Goal: Task Accomplishment & Management: Complete application form

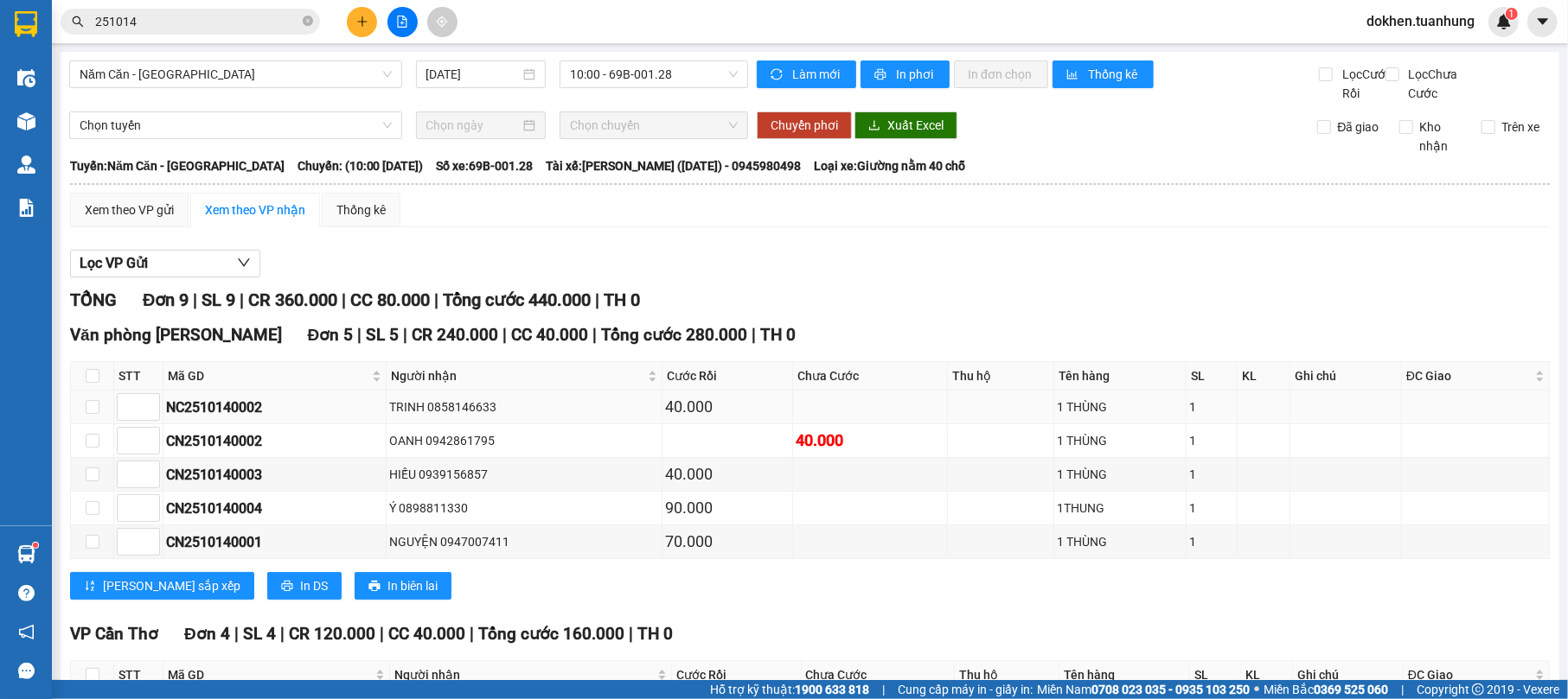
scroll to position [263, 0]
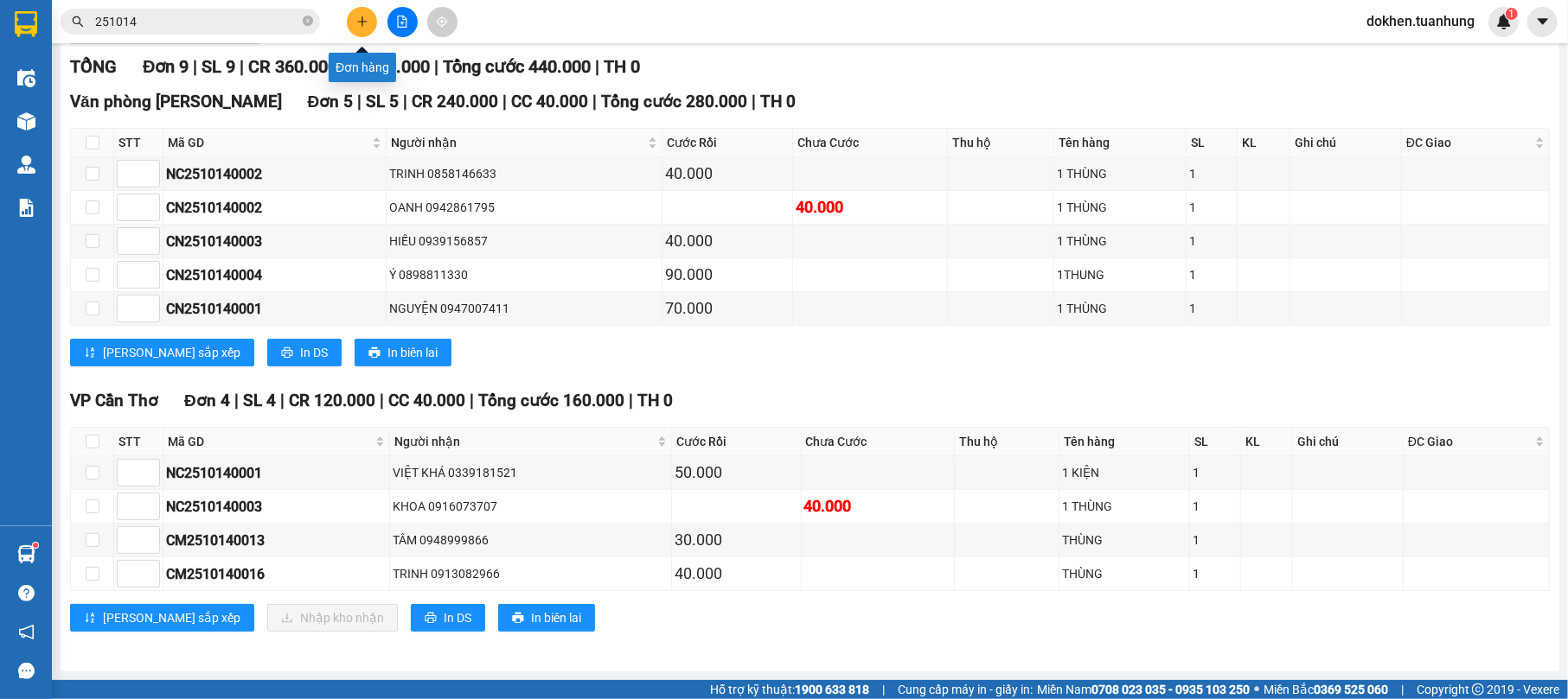
click at [366, 19] on icon "plus" at bounding box center [362, 22] width 12 height 12
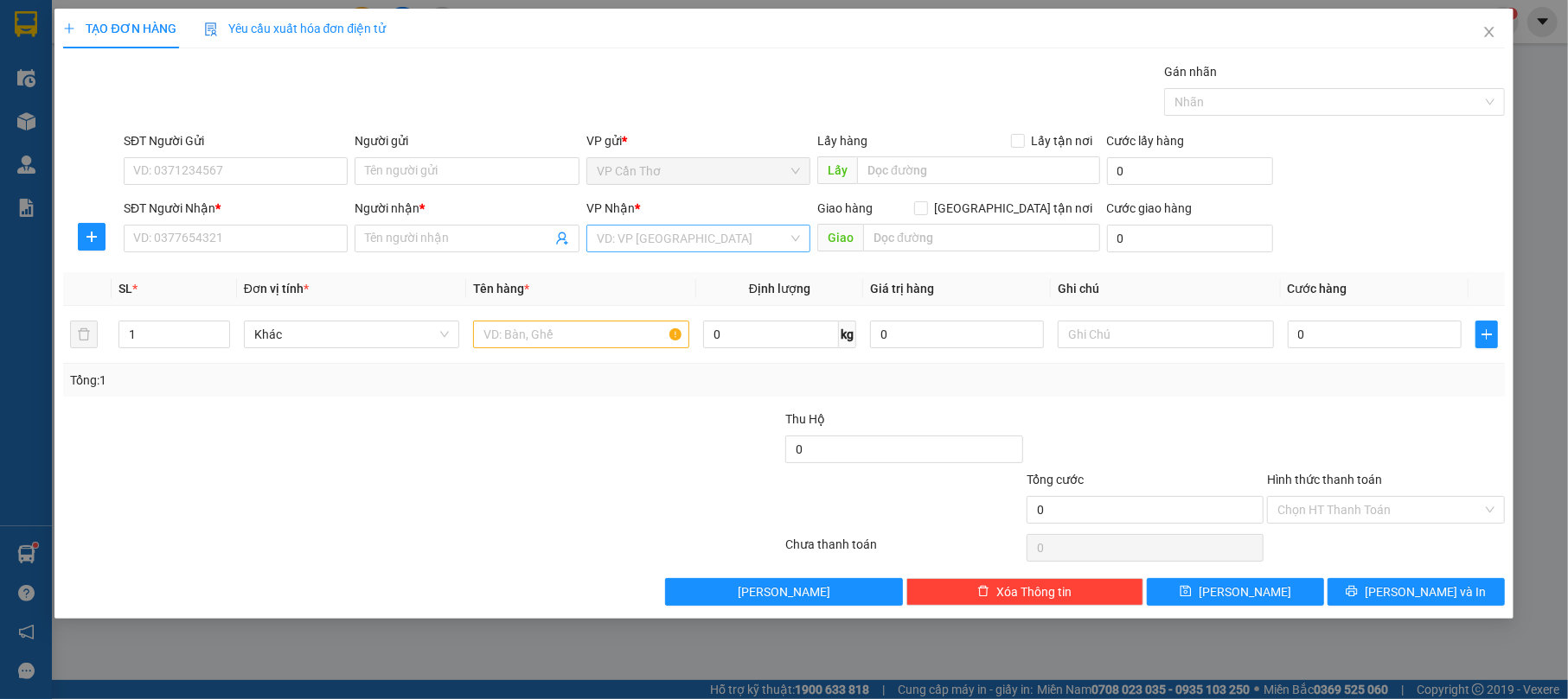
click at [725, 237] on input "search" at bounding box center [692, 239] width 191 height 26
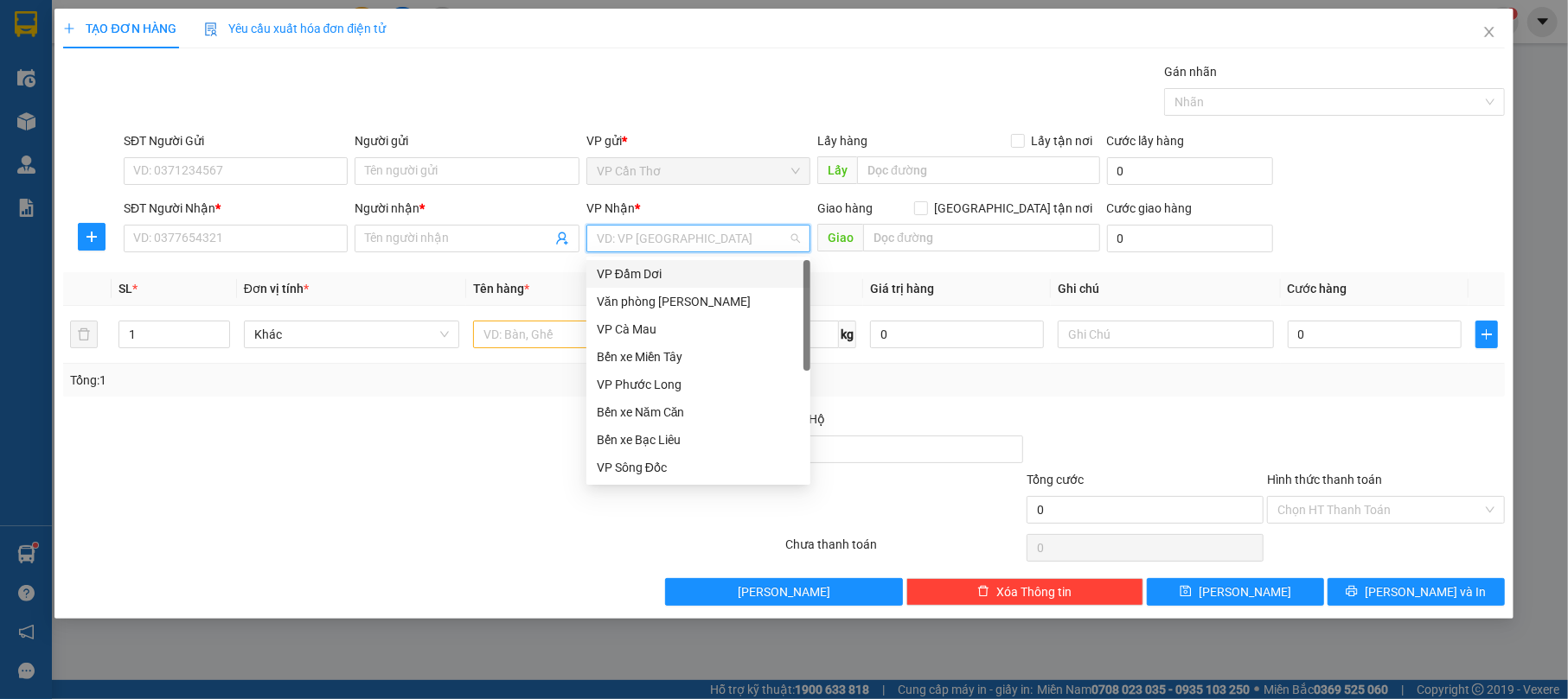
click at [699, 270] on div "VP Đầm Dơi" at bounding box center [698, 273] width 203 height 19
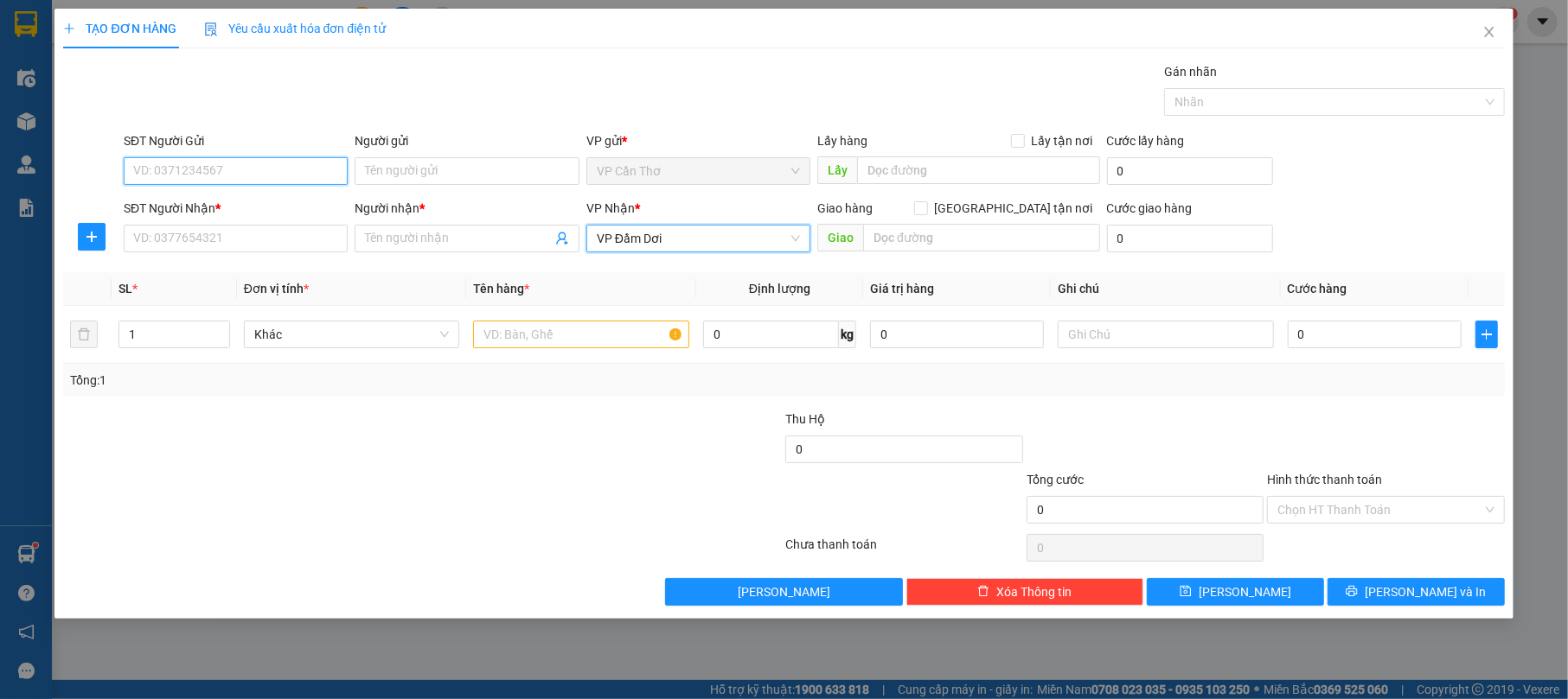
click at [319, 163] on input "SĐT Người Gửi" at bounding box center [236, 171] width 224 height 27
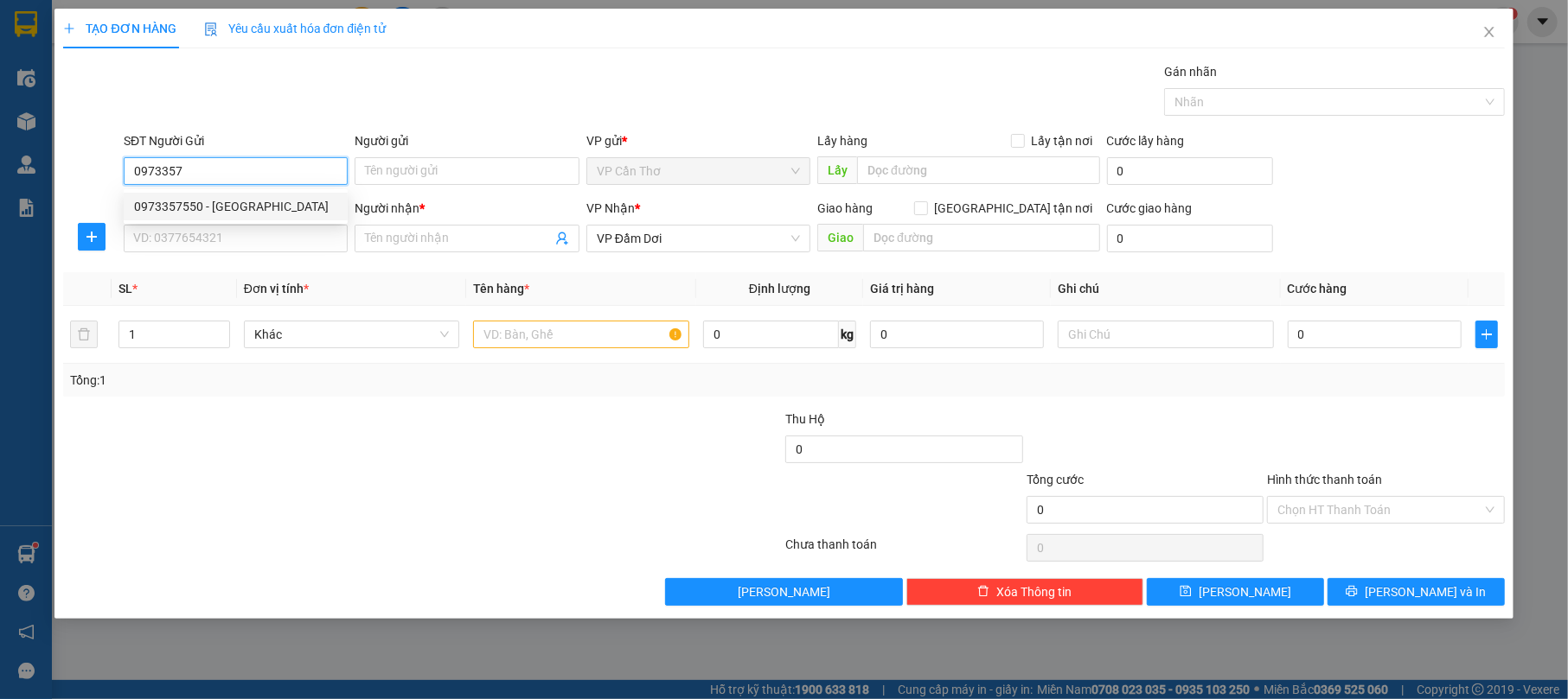
click at [305, 197] on div "0973357550 - [GEOGRAPHIC_DATA]" at bounding box center [236, 206] width 203 height 19
type input "0973357550"
type input "ĐẠI VIỆT"
type input "0973357550"
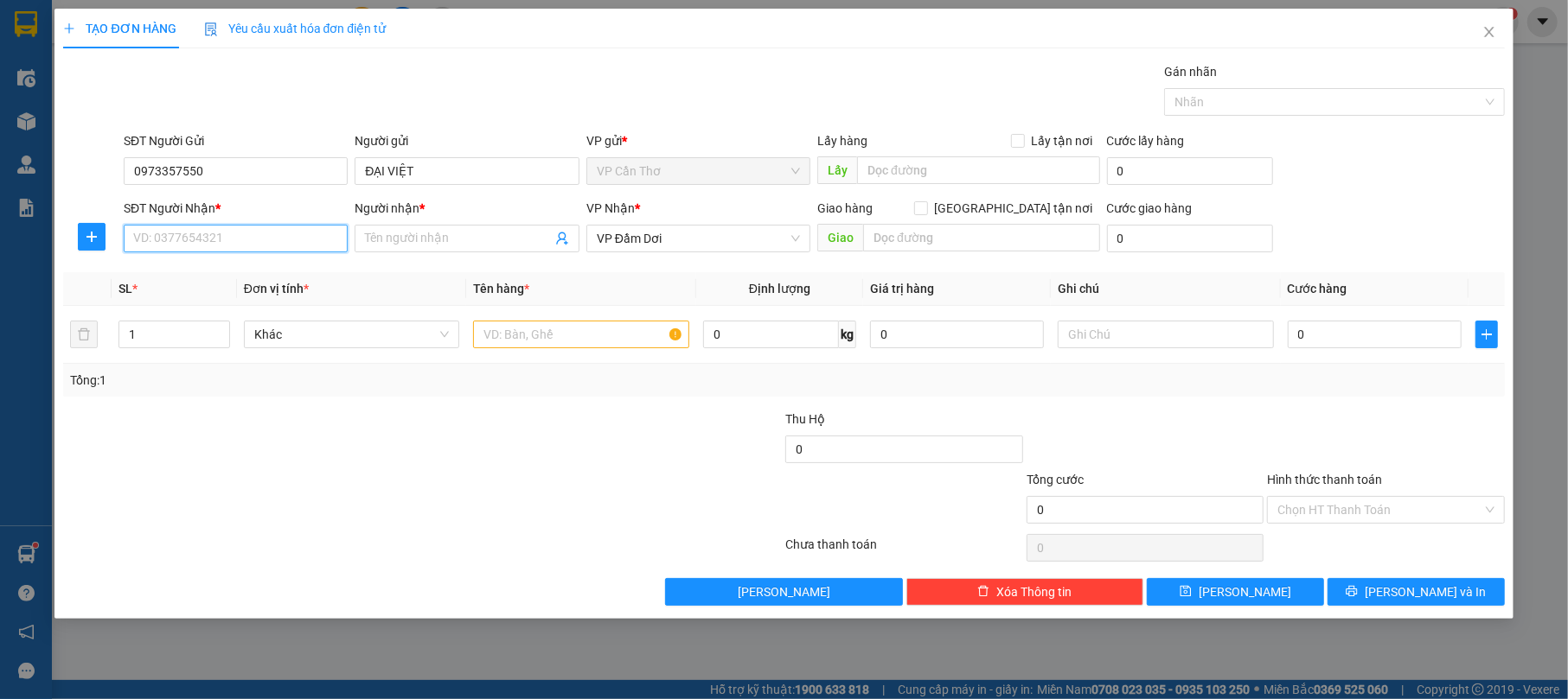
click at [340, 240] on input "SĐT Người Nhận *" at bounding box center [236, 239] width 224 height 27
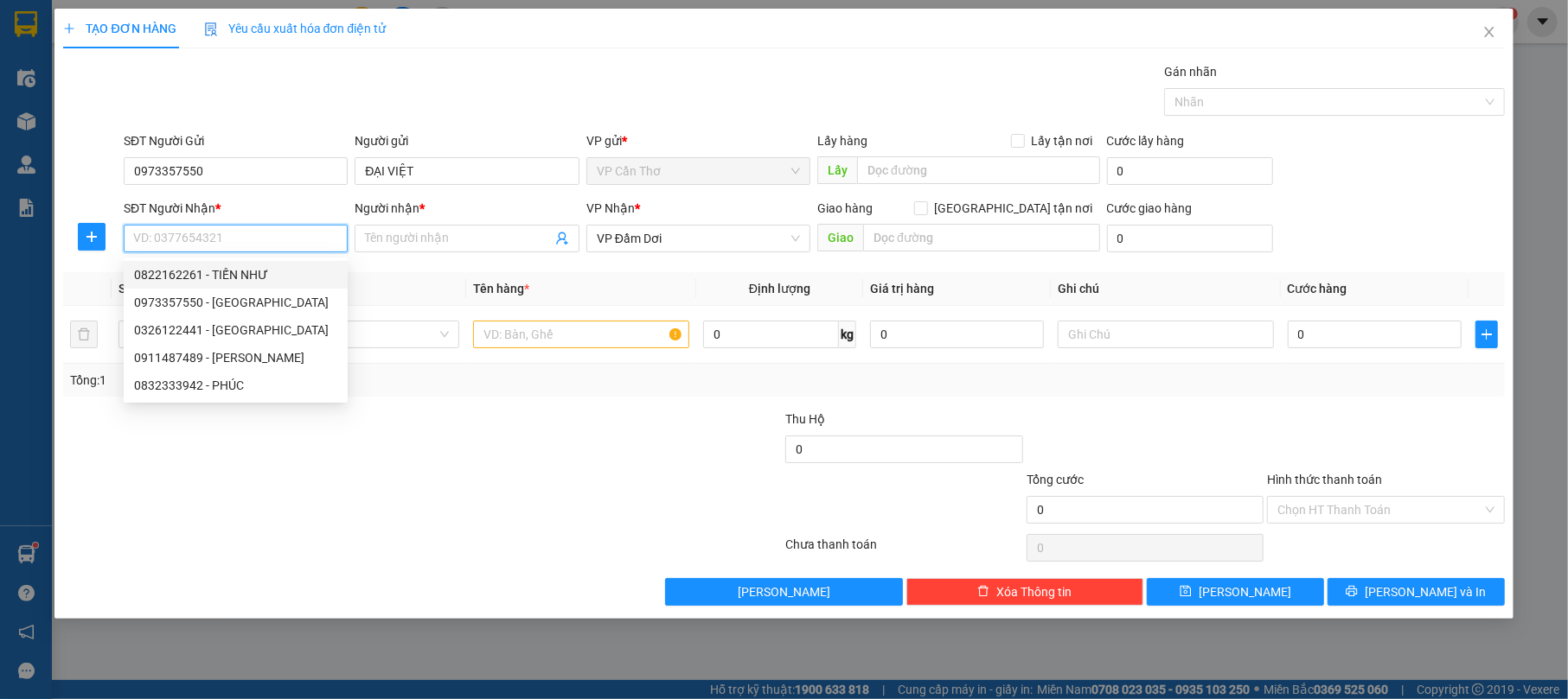
click at [293, 273] on div "0822162261 - TIẾN NHƯ" at bounding box center [236, 274] width 203 height 19
type input "0822162261"
type input "TIẾN NHƯ"
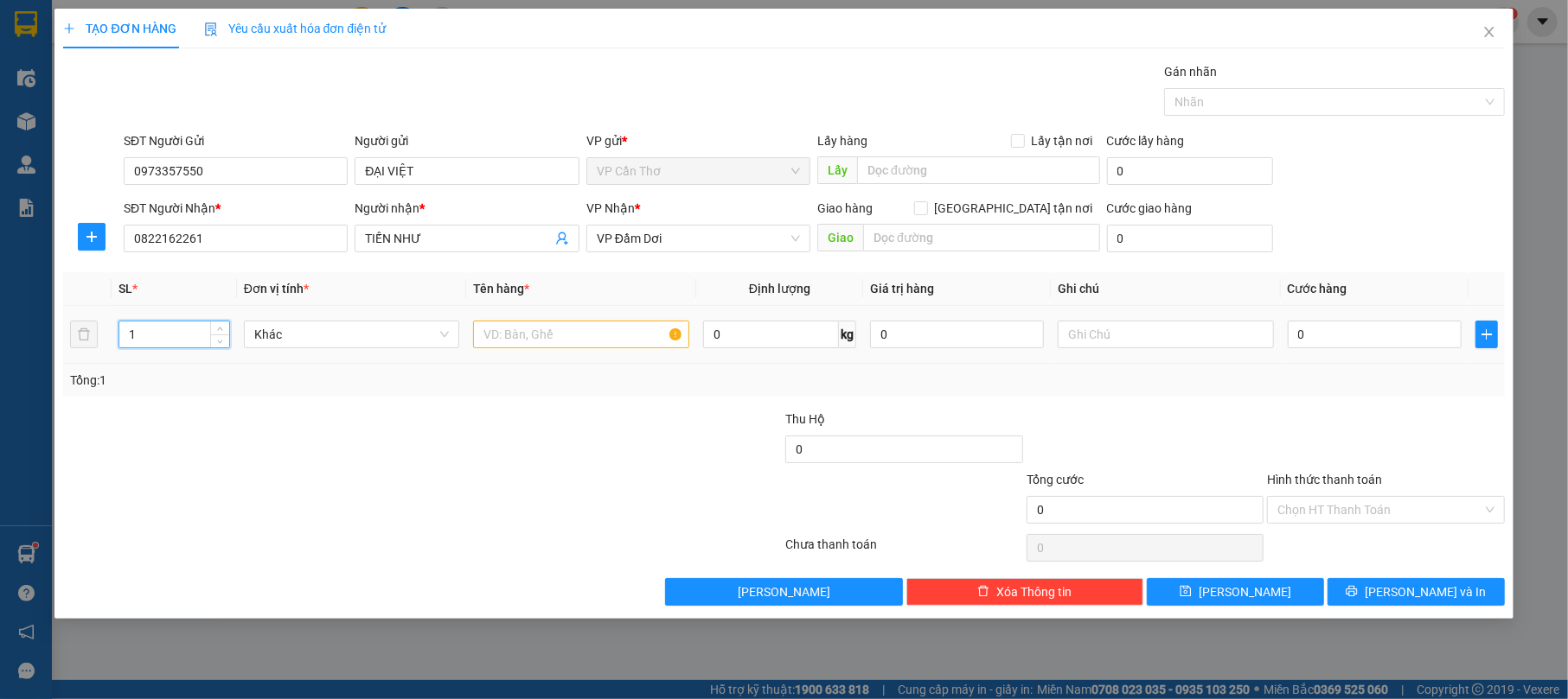
click at [185, 345] on input "1" at bounding box center [175, 335] width 110 height 26
type input "2"
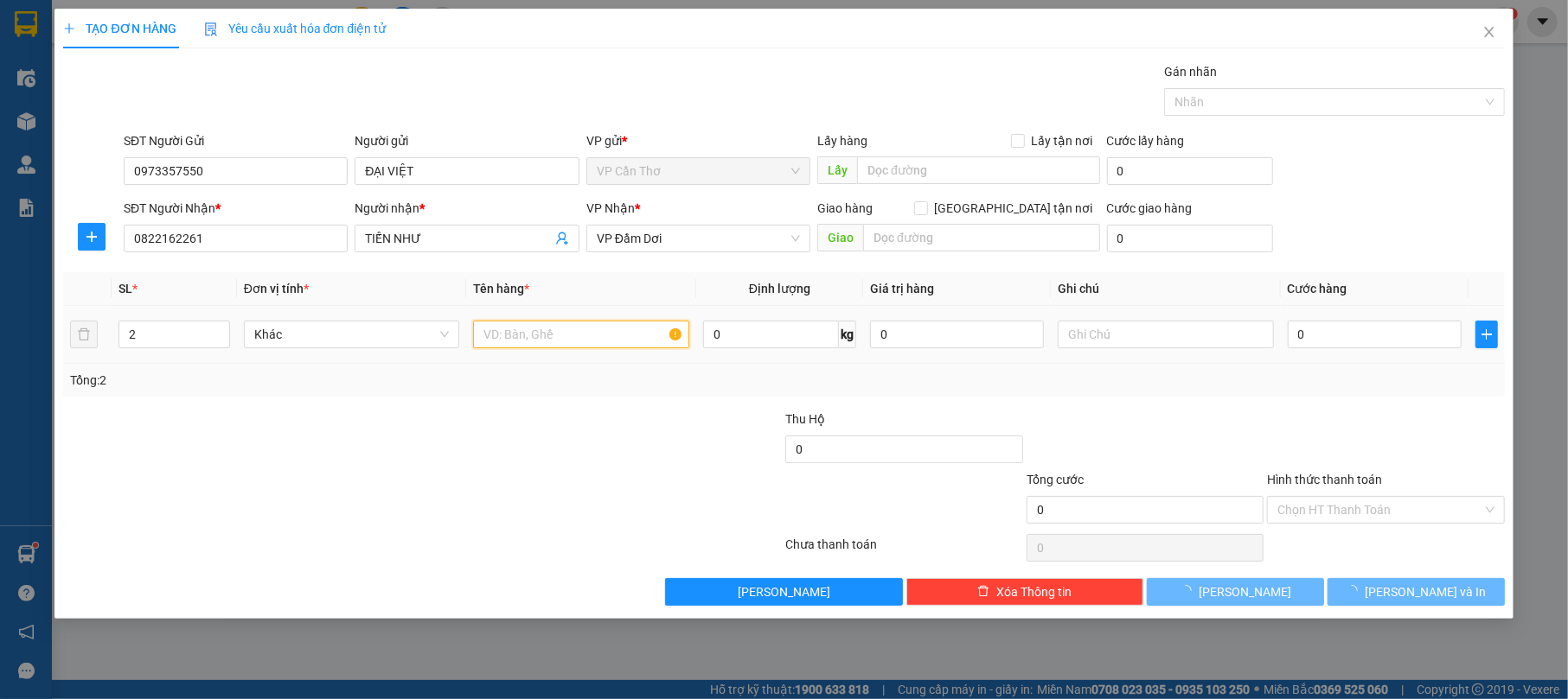
click at [518, 330] on input "text" at bounding box center [581, 335] width 216 height 27
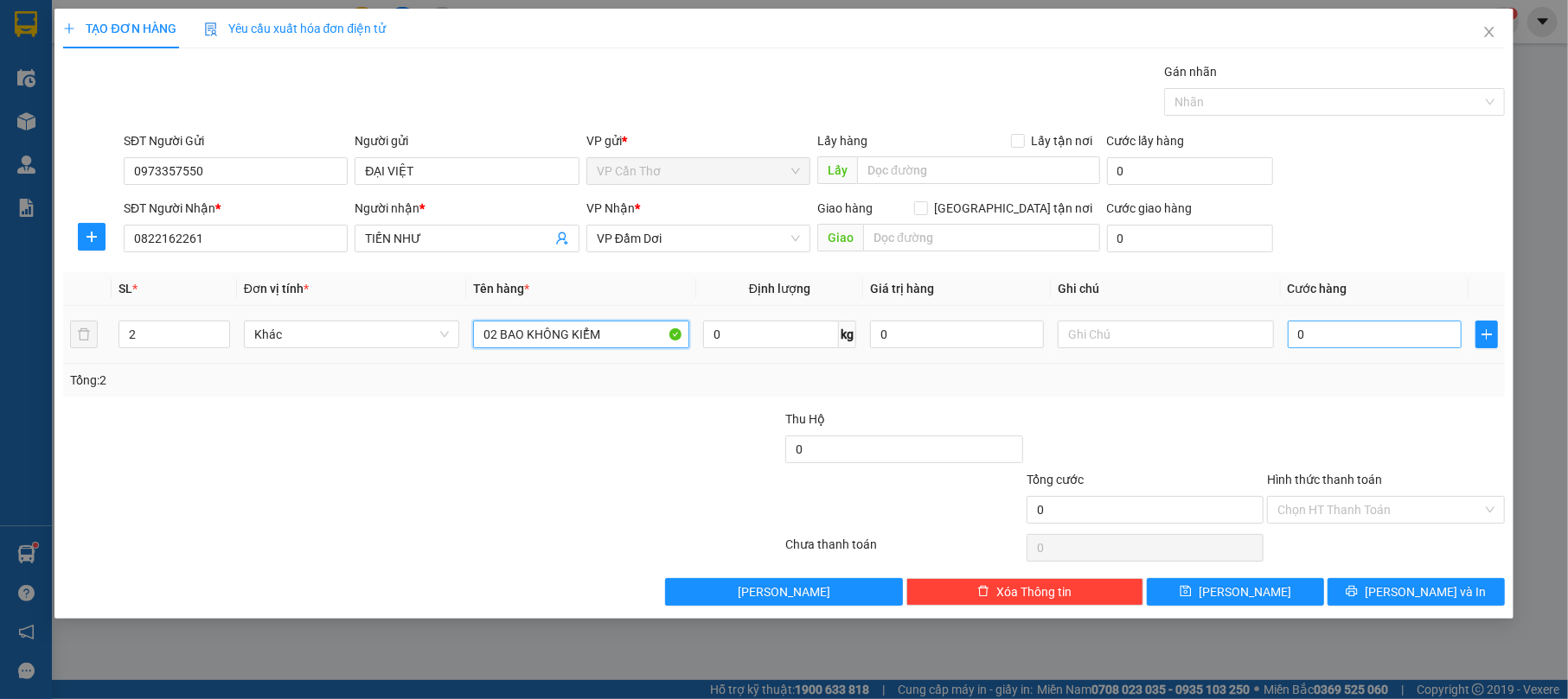
type input "02 BAO KHÔNG KIỂM"
click at [1319, 334] on input "0" at bounding box center [1374, 335] width 174 height 27
type input "1"
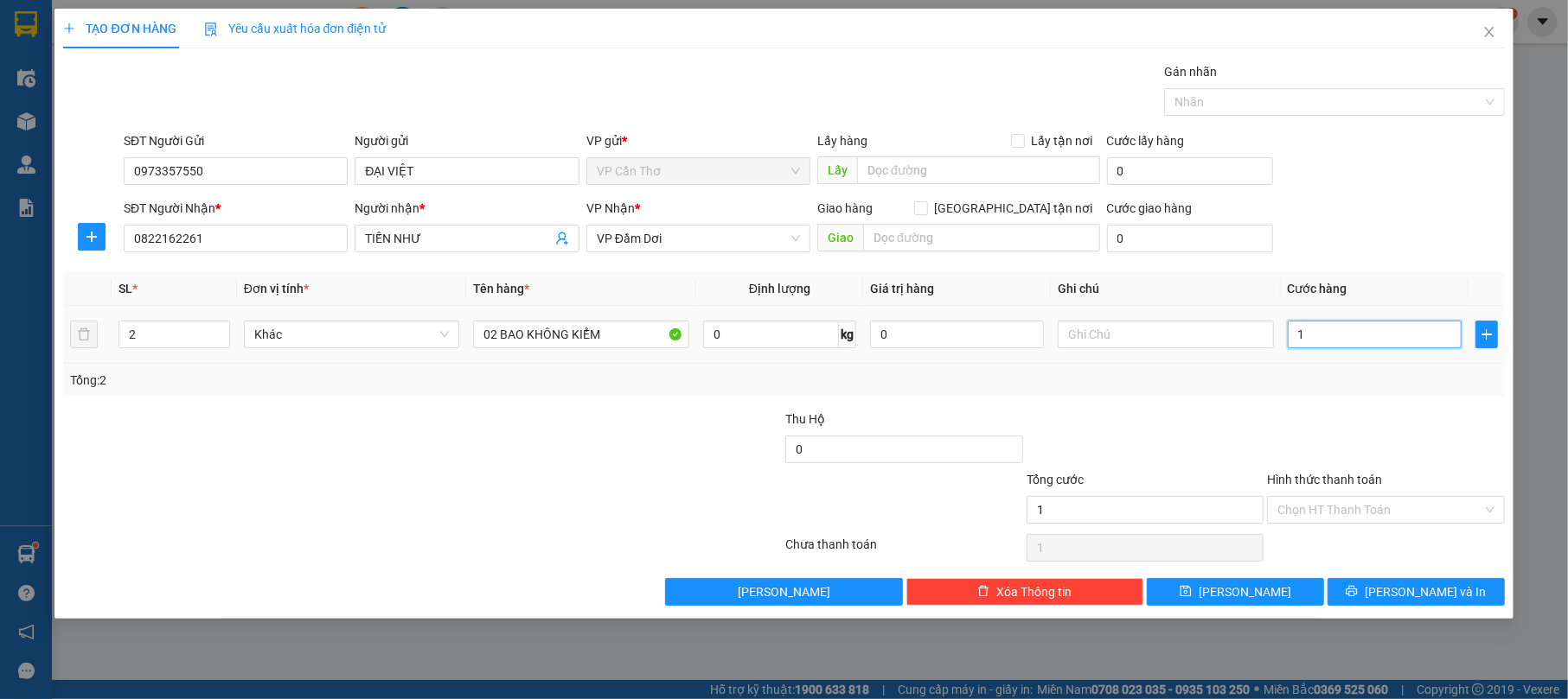
type input "10"
type input "100"
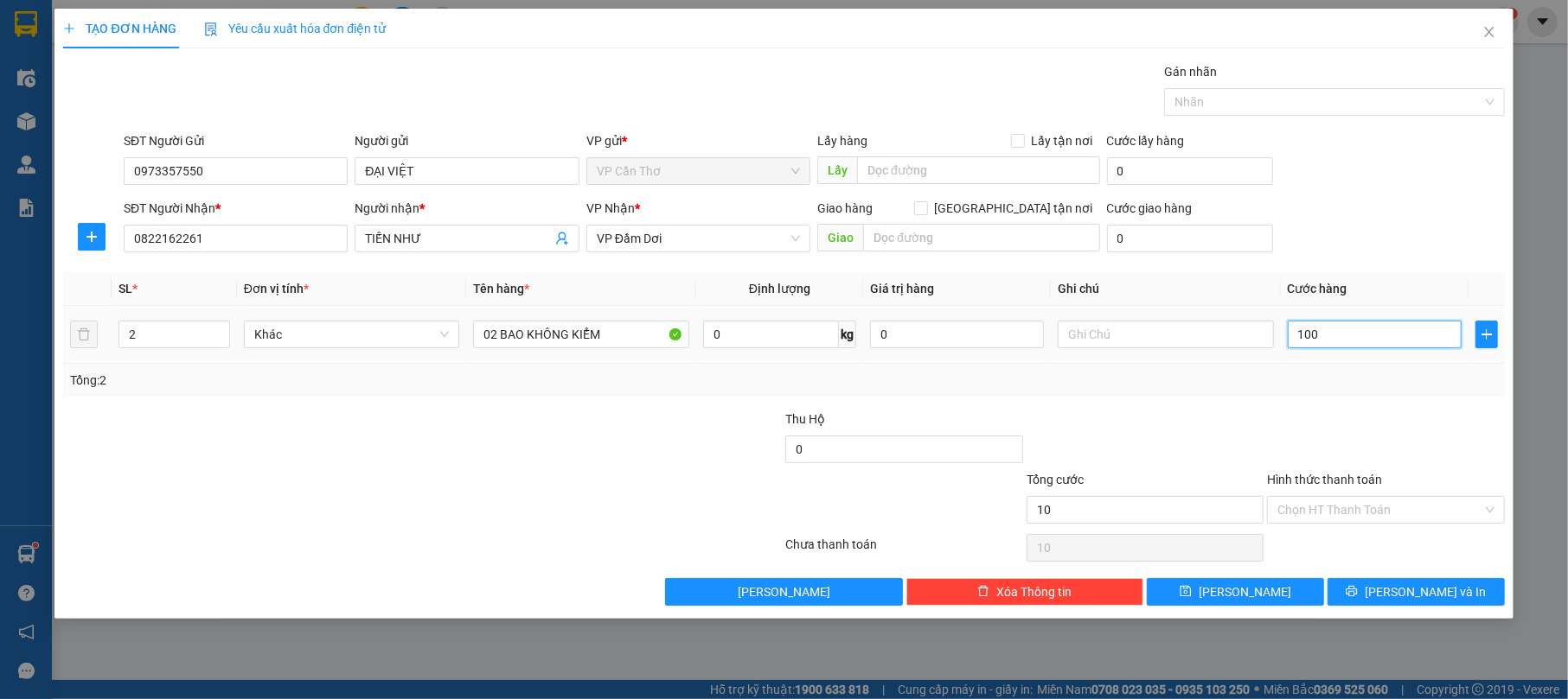
type input "100"
type input "1.000"
type input "10.000"
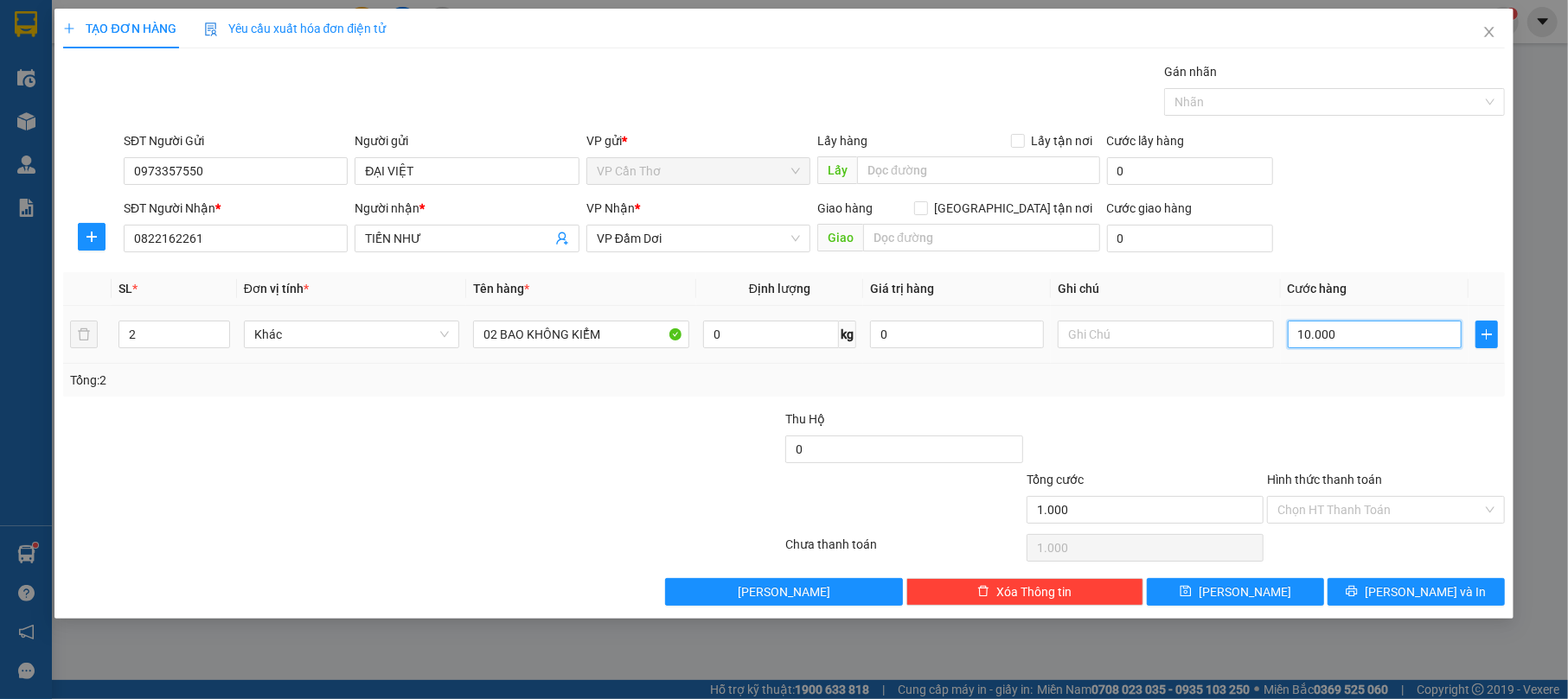
type input "10.000"
type input "100.000"
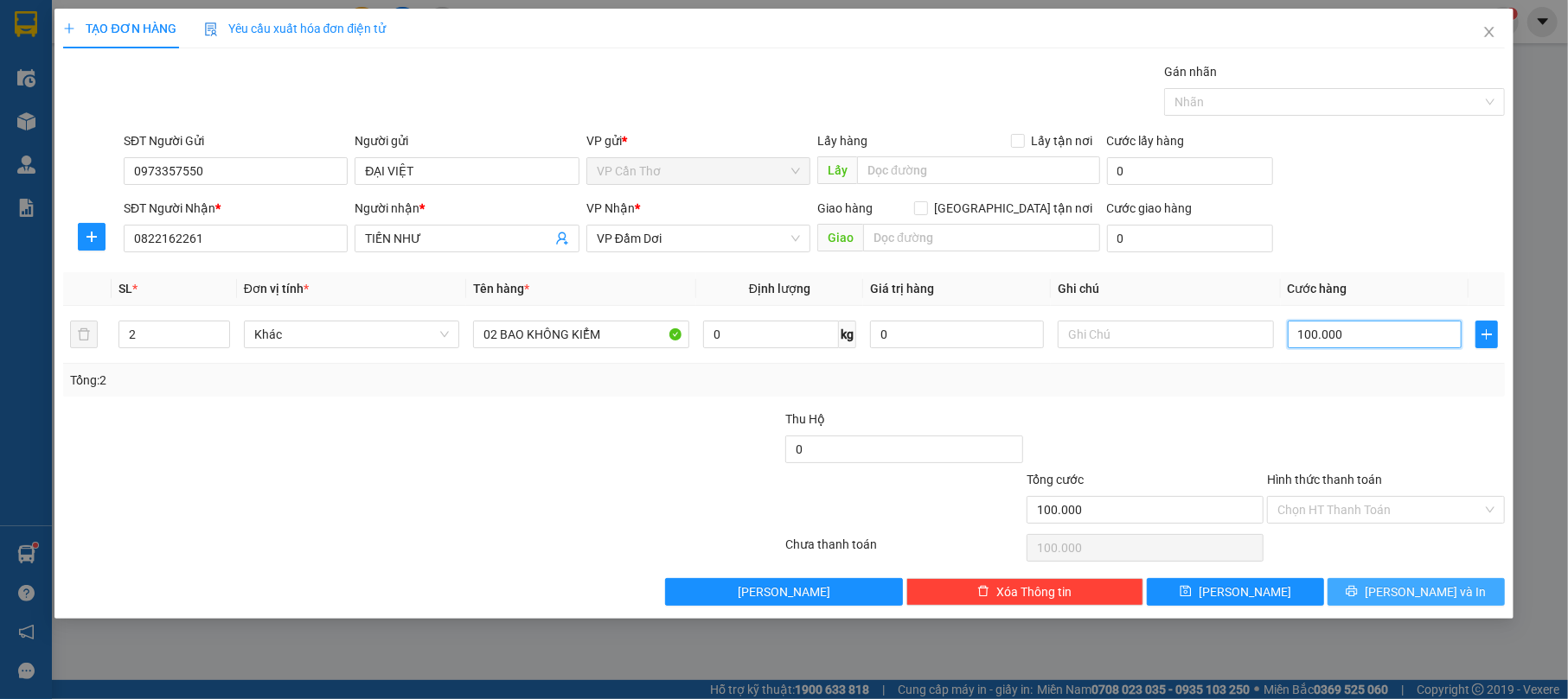
type input "100.000"
click at [1402, 606] on button "[PERSON_NAME] và In" at bounding box center [1416, 592] width 178 height 27
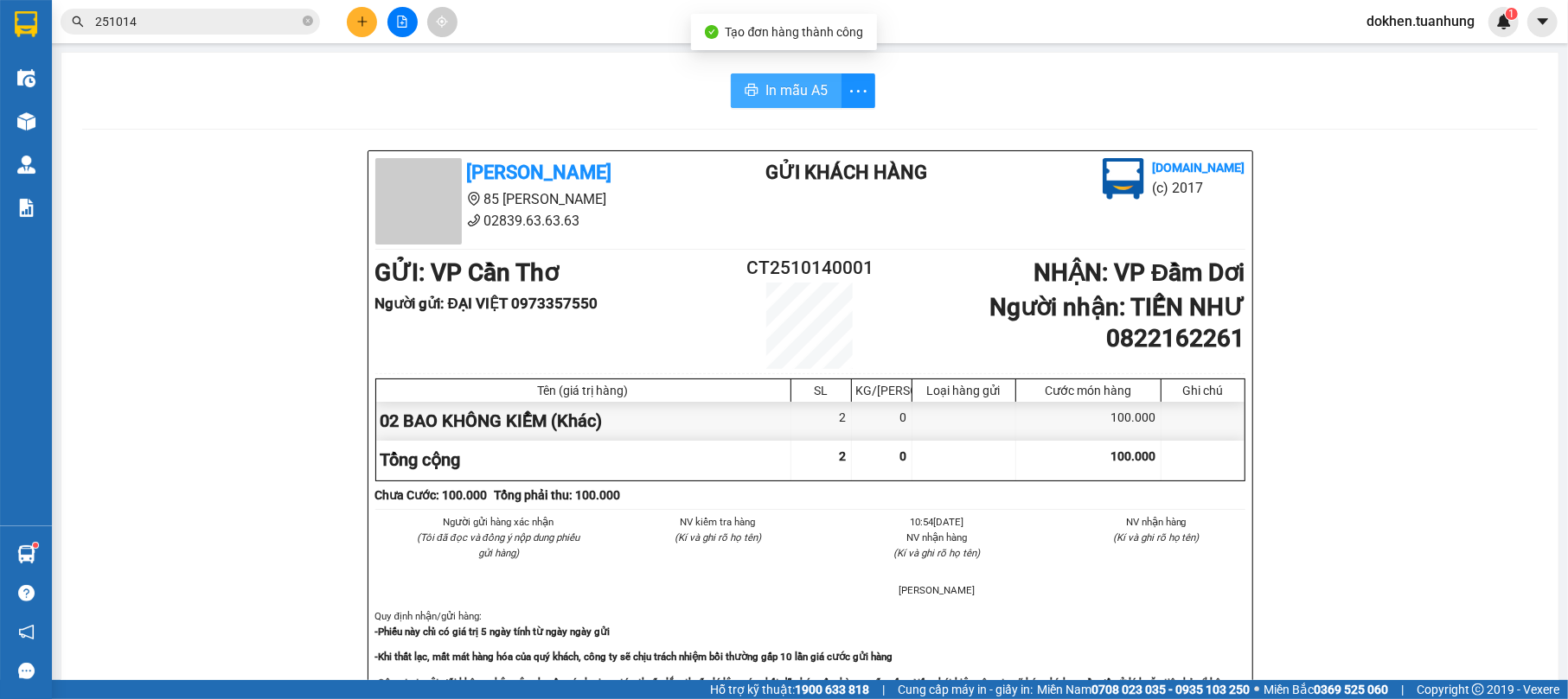
click at [810, 84] on span "In mẫu A5" at bounding box center [795, 90] width 62 height 22
click at [779, 86] on span "In mẫu A5" at bounding box center [795, 90] width 62 height 22
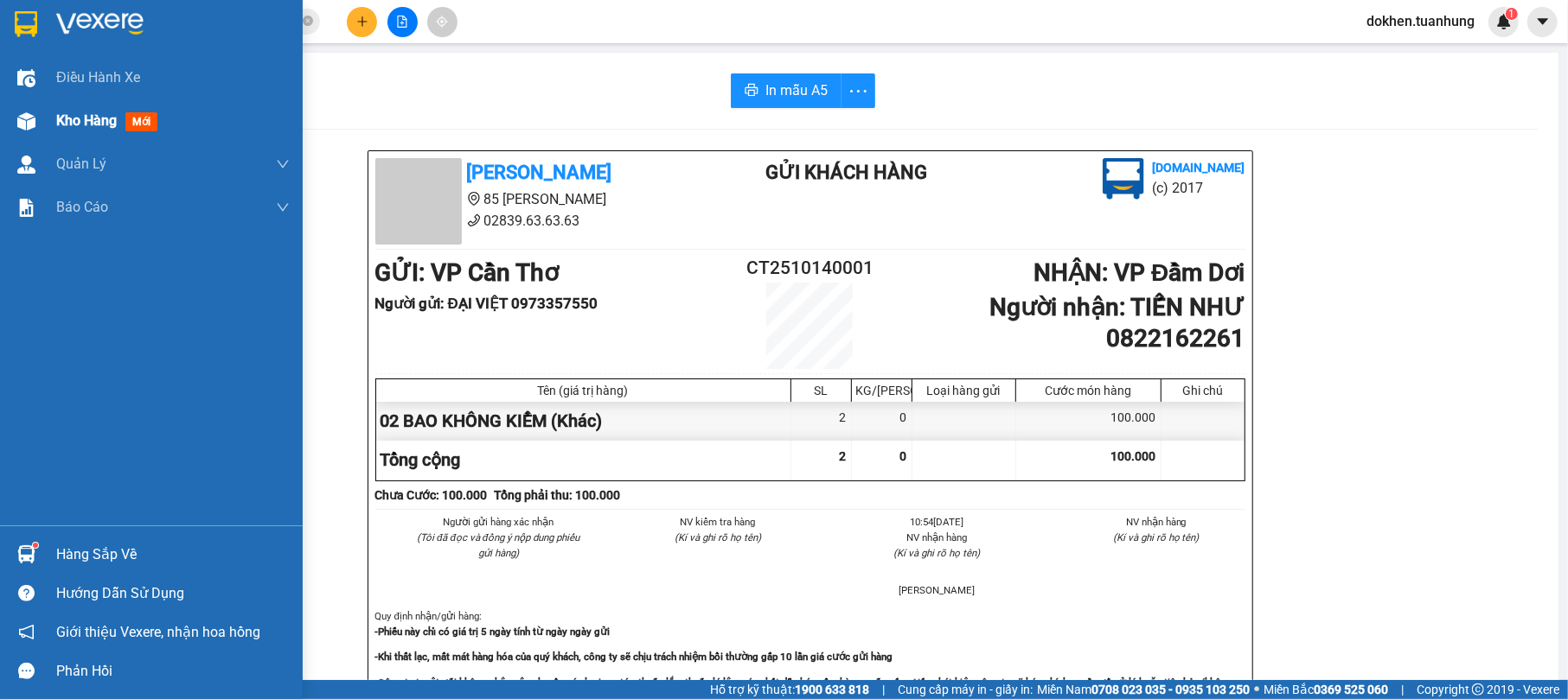
click at [66, 122] on span "Kho hàng" at bounding box center [86, 120] width 61 height 17
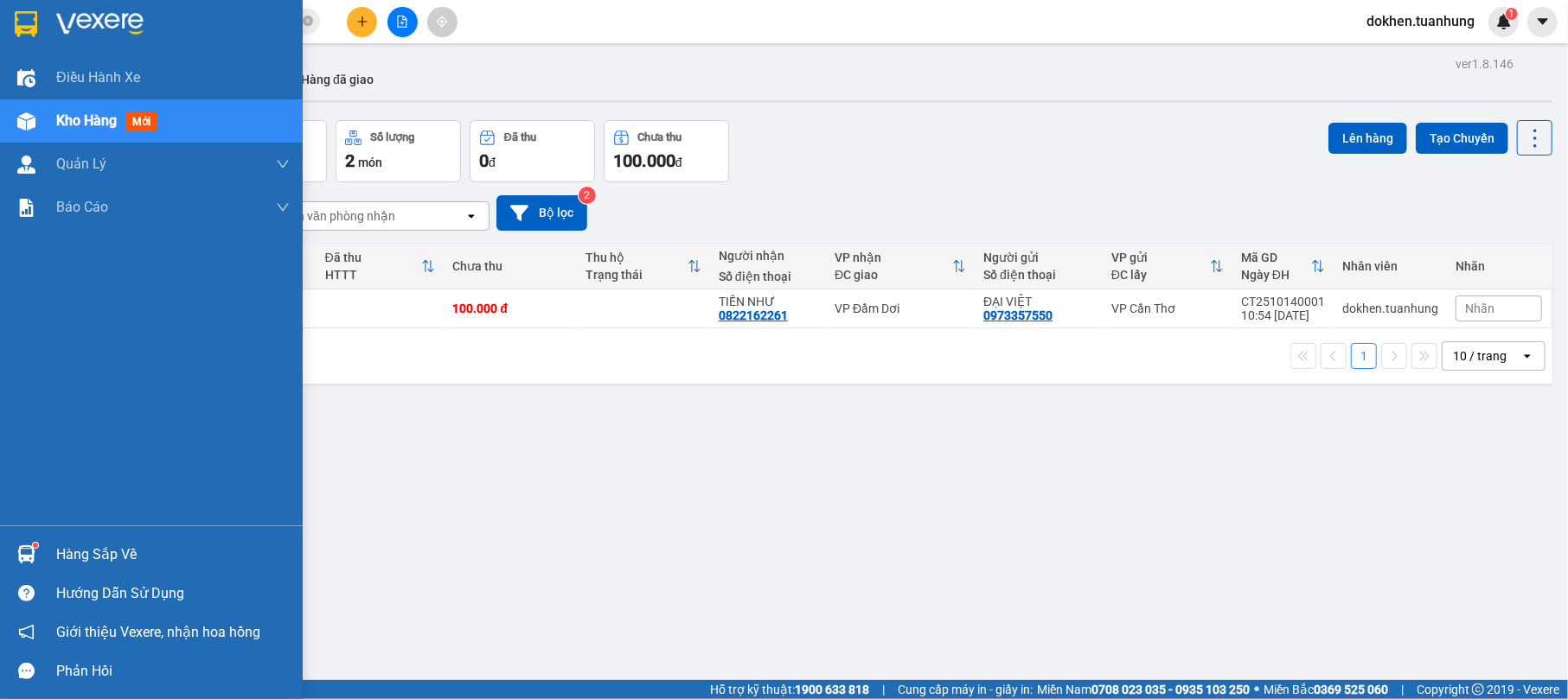
click at [83, 558] on div "Hàng sắp về" at bounding box center [173, 555] width 234 height 26
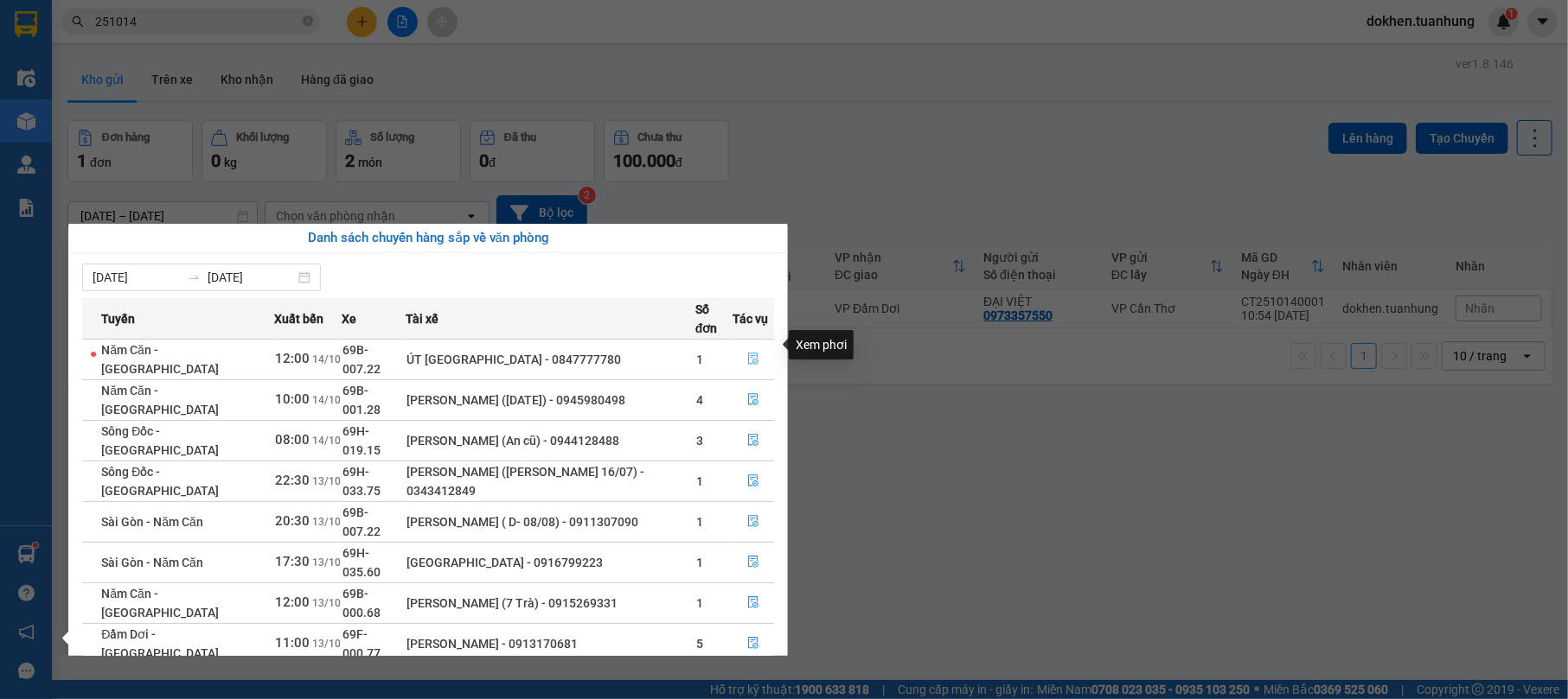
click at [751, 352] on icon "file-done" at bounding box center [753, 358] width 12 height 12
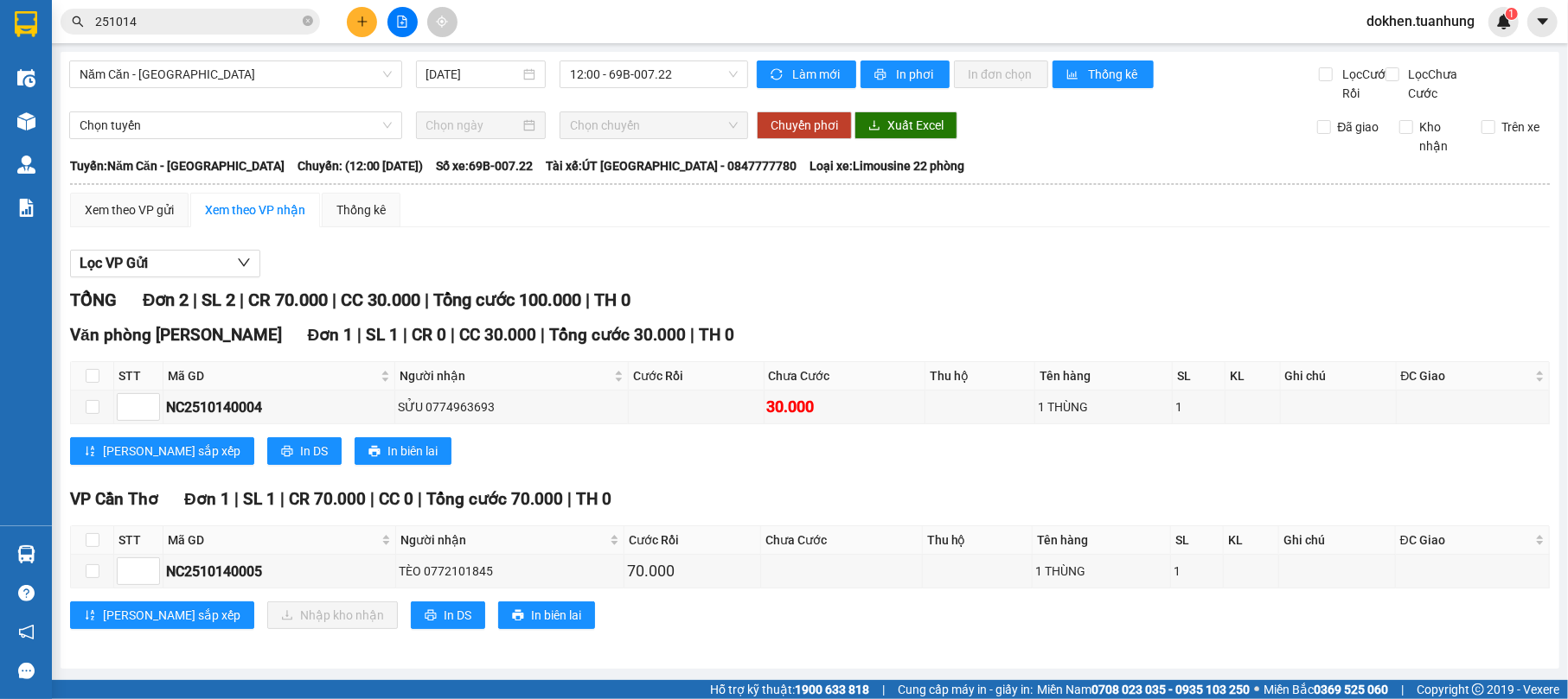
scroll to position [21, 0]
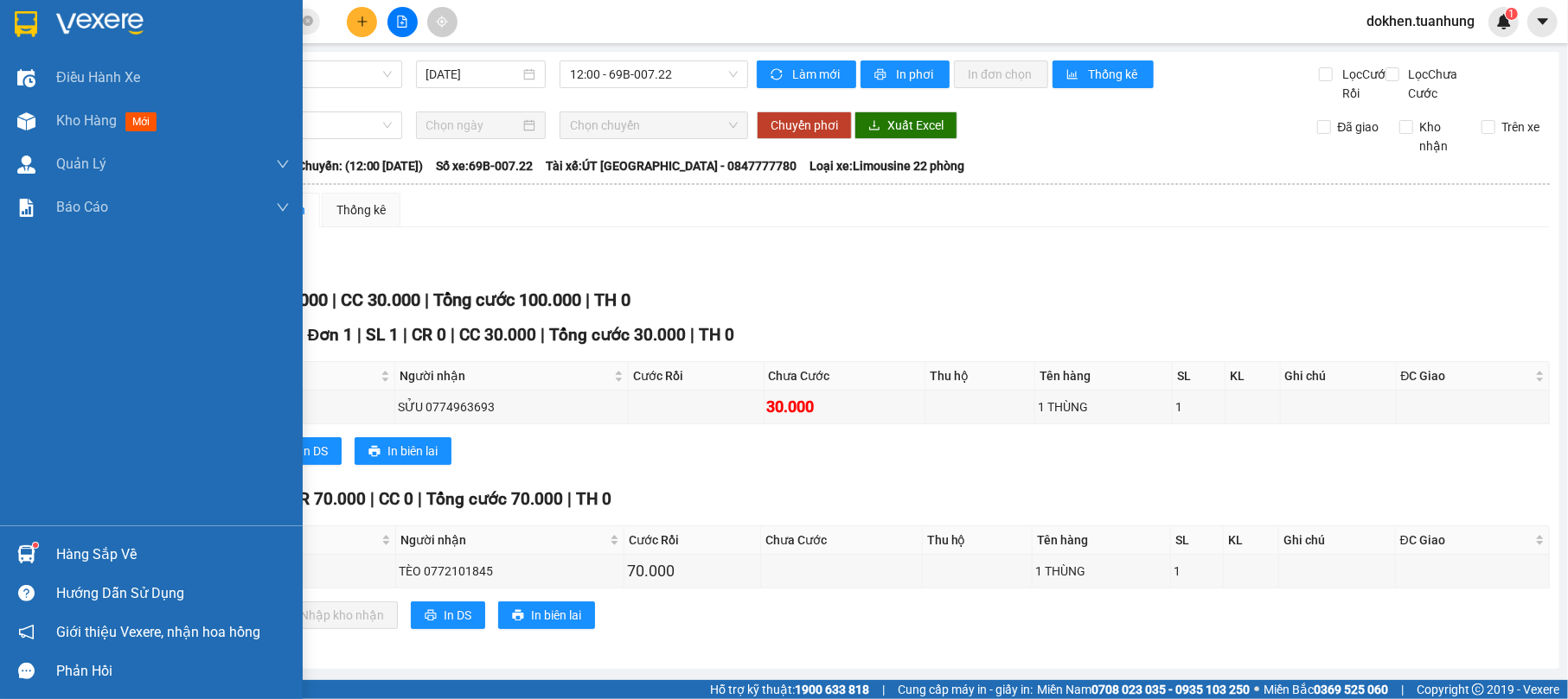
click at [56, 538] on div "Hàng sắp về" at bounding box center [151, 555] width 302 height 39
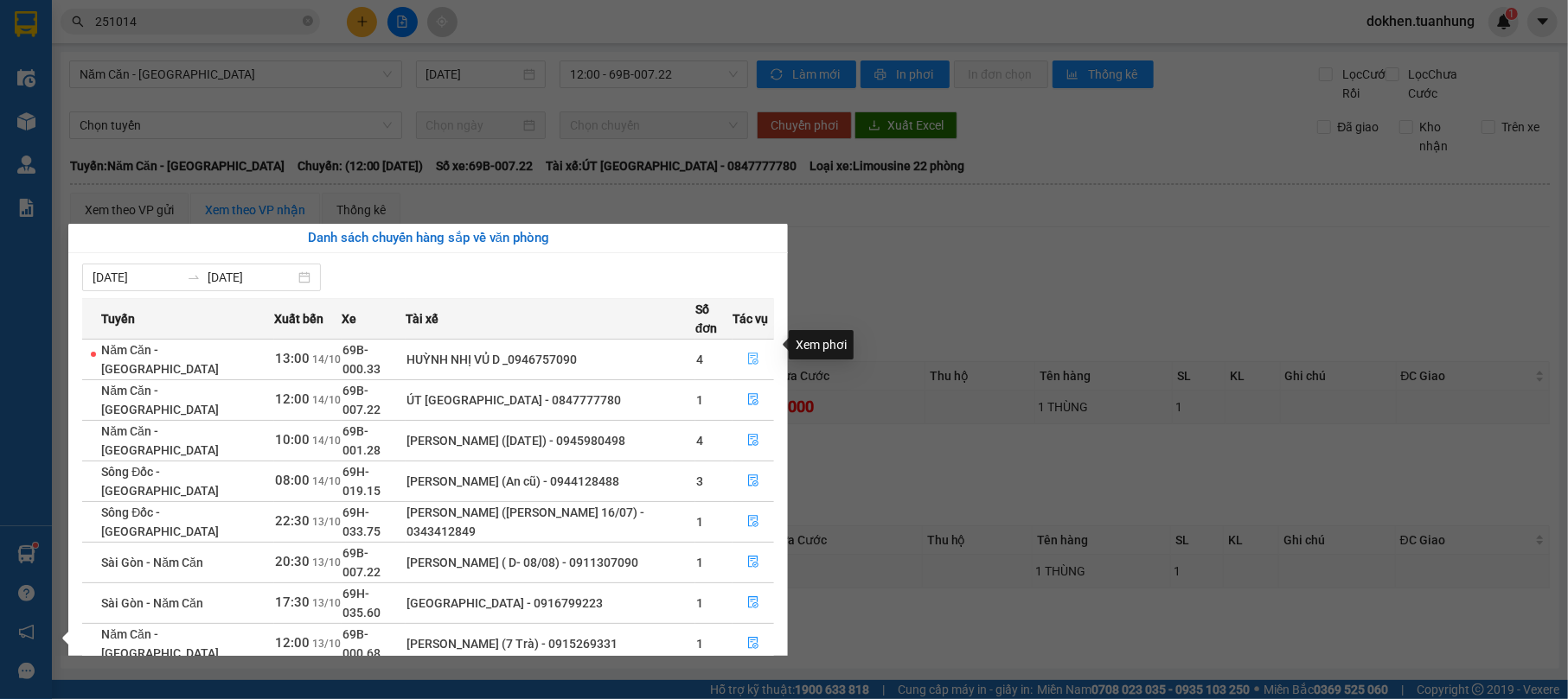
click at [757, 352] on icon "file-done" at bounding box center [753, 358] width 12 height 12
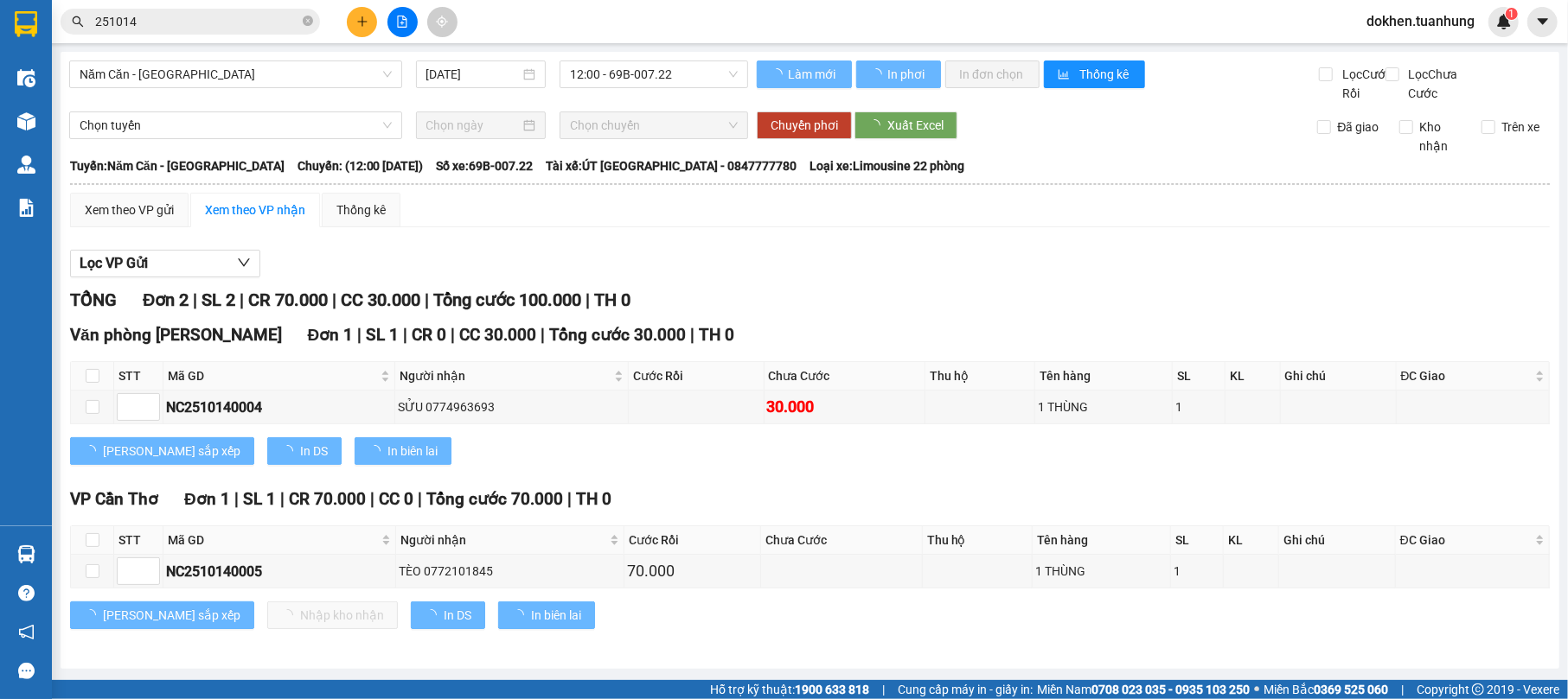
click at [757, 341] on div "Văn phòng [PERSON_NAME][GEOGRAPHIC_DATA] 1 | SL 1 | CR 0 | CC 30.000 | Tổng cướ…" at bounding box center [809, 335] width 1480 height 26
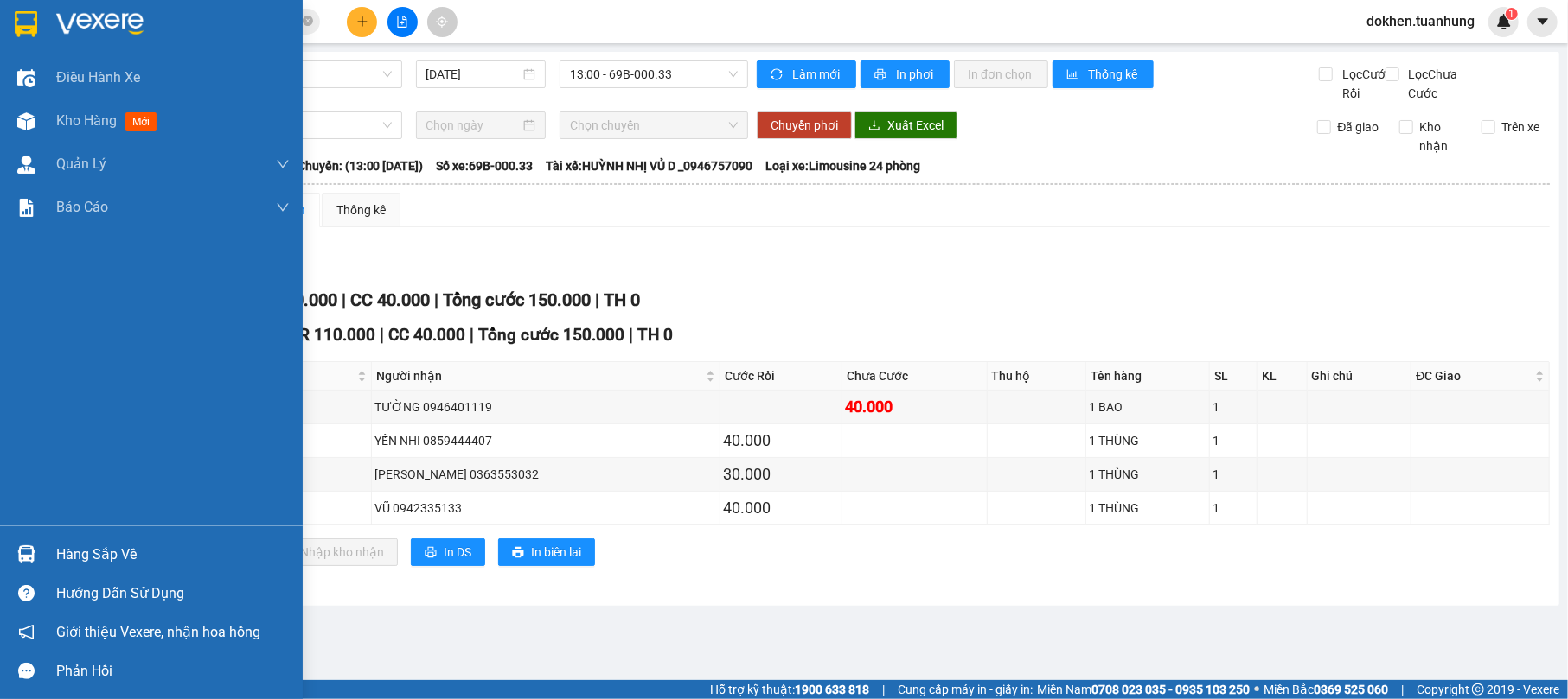
click at [95, 561] on div "Hàng sắp về" at bounding box center [173, 555] width 234 height 26
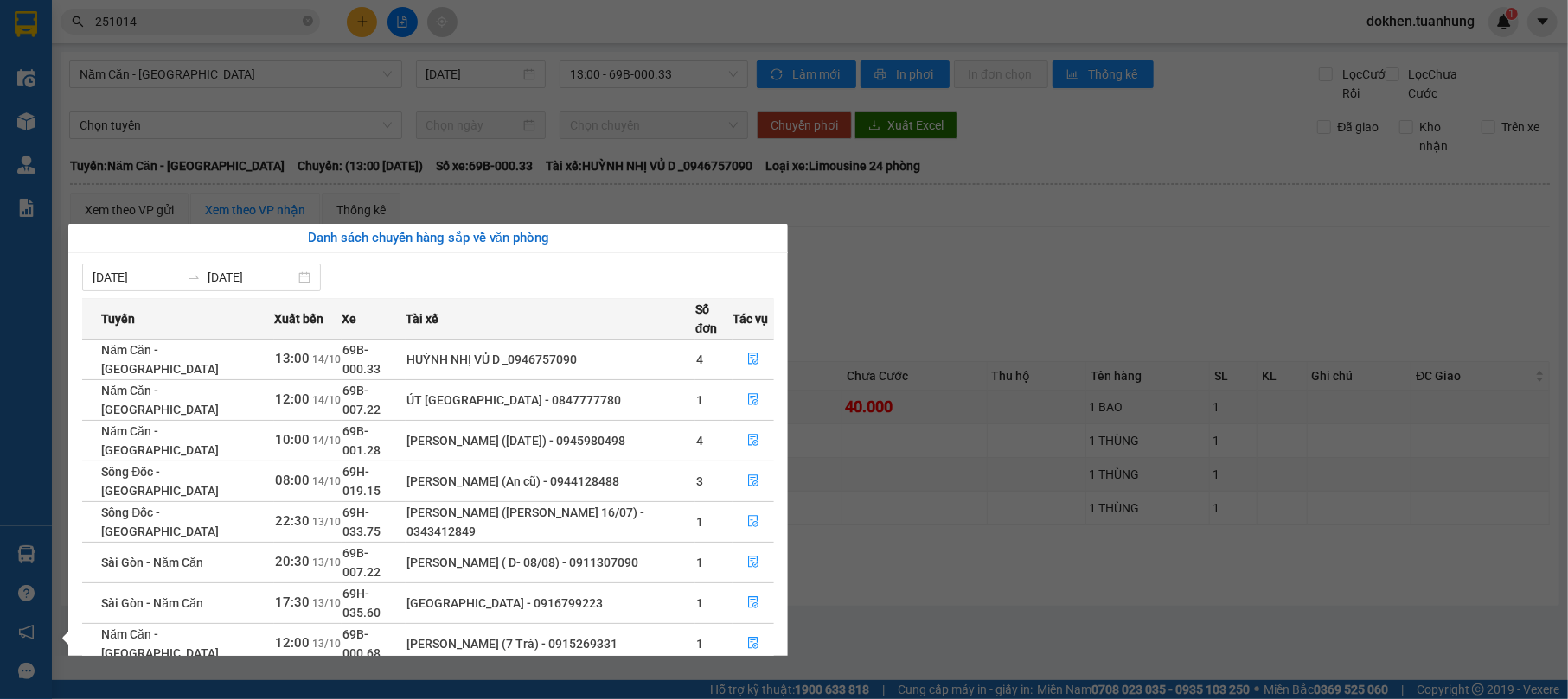
click at [906, 578] on section "Kết quả tìm kiếm ( 82 ) Bộ lọc Mã ĐH Trạng thái Món hàng Thu hộ Tổng cước Chưa …" at bounding box center [784, 350] width 1568 height 699
click at [906, 566] on div "[PERSON_NAME] sắp xếp Nhập kho nhận In DS In biên lai" at bounding box center [809, 553] width 1480 height 27
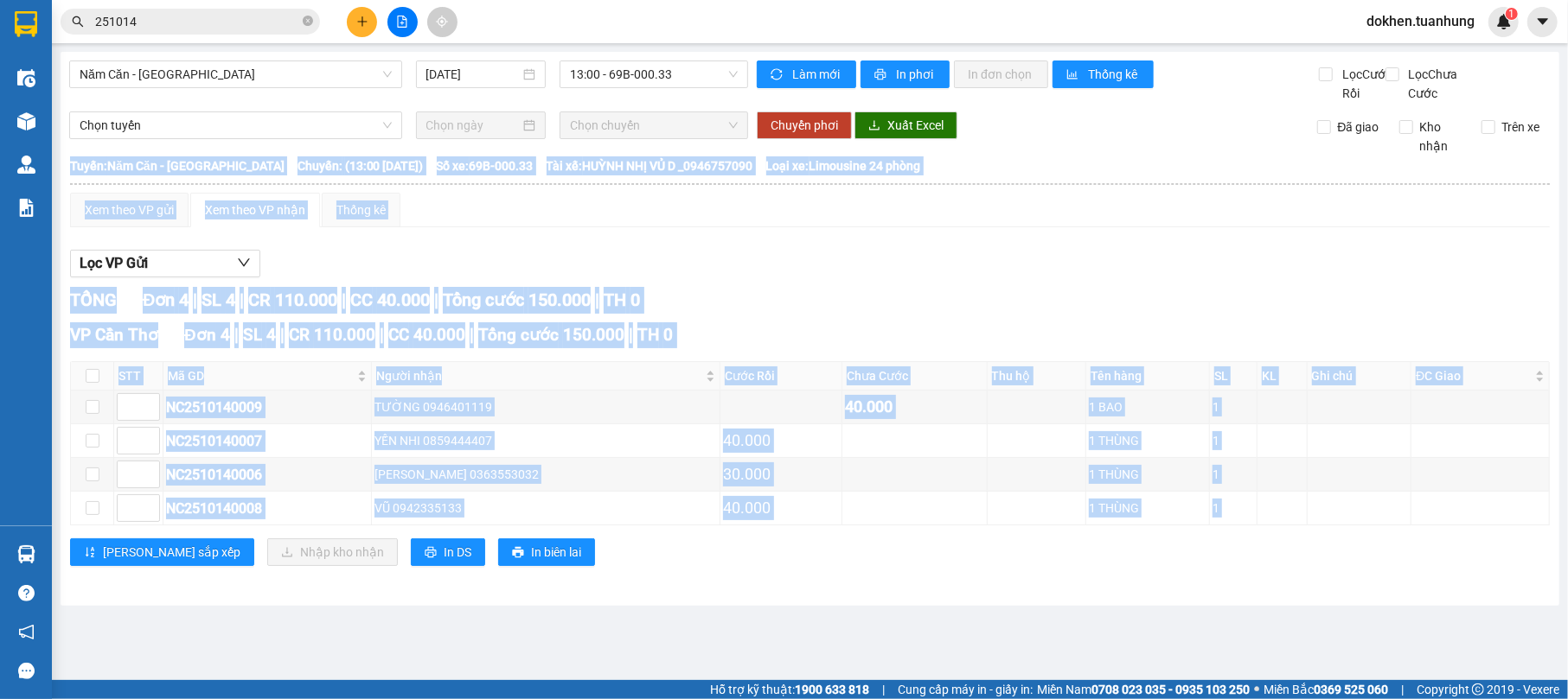
click at [149, 22] on input "251014" at bounding box center [197, 21] width 204 height 19
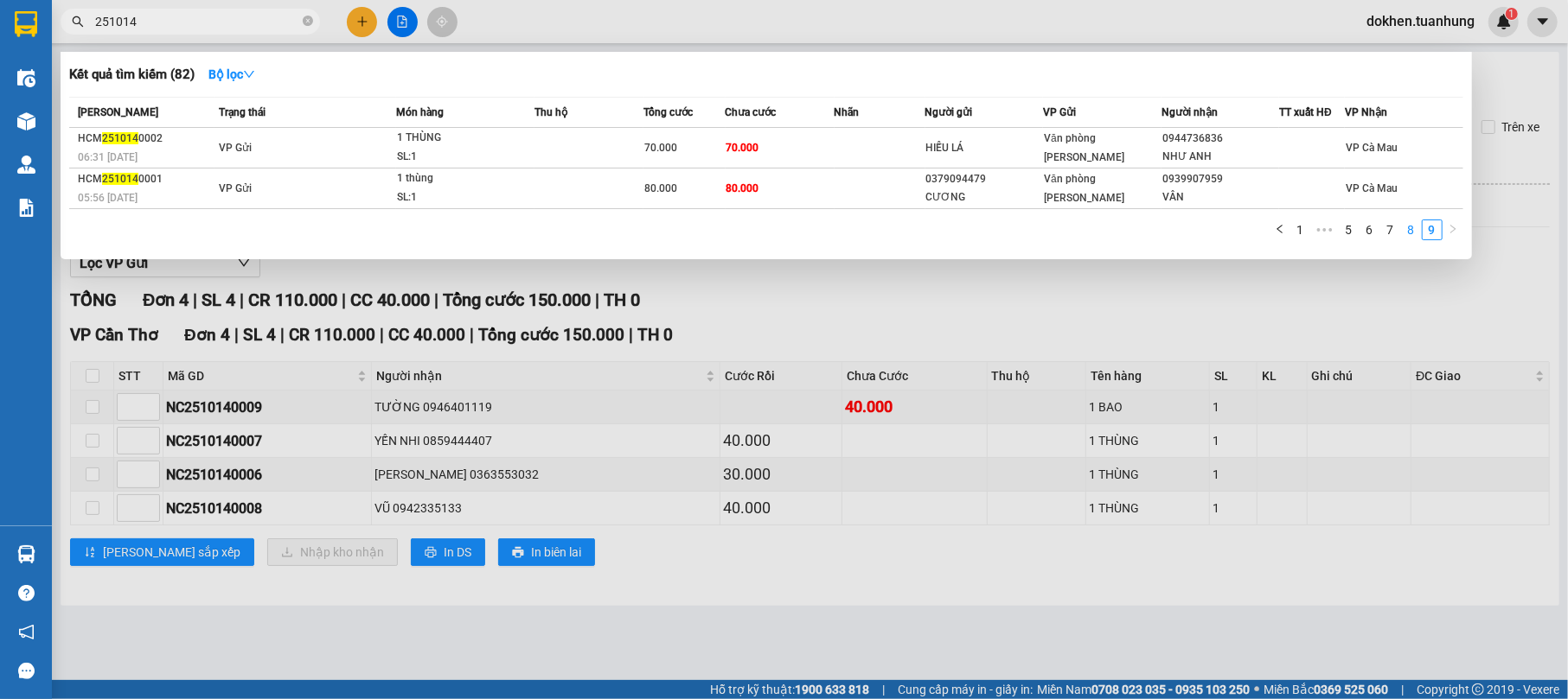
click at [1413, 236] on link "8" at bounding box center [1411, 230] width 19 height 19
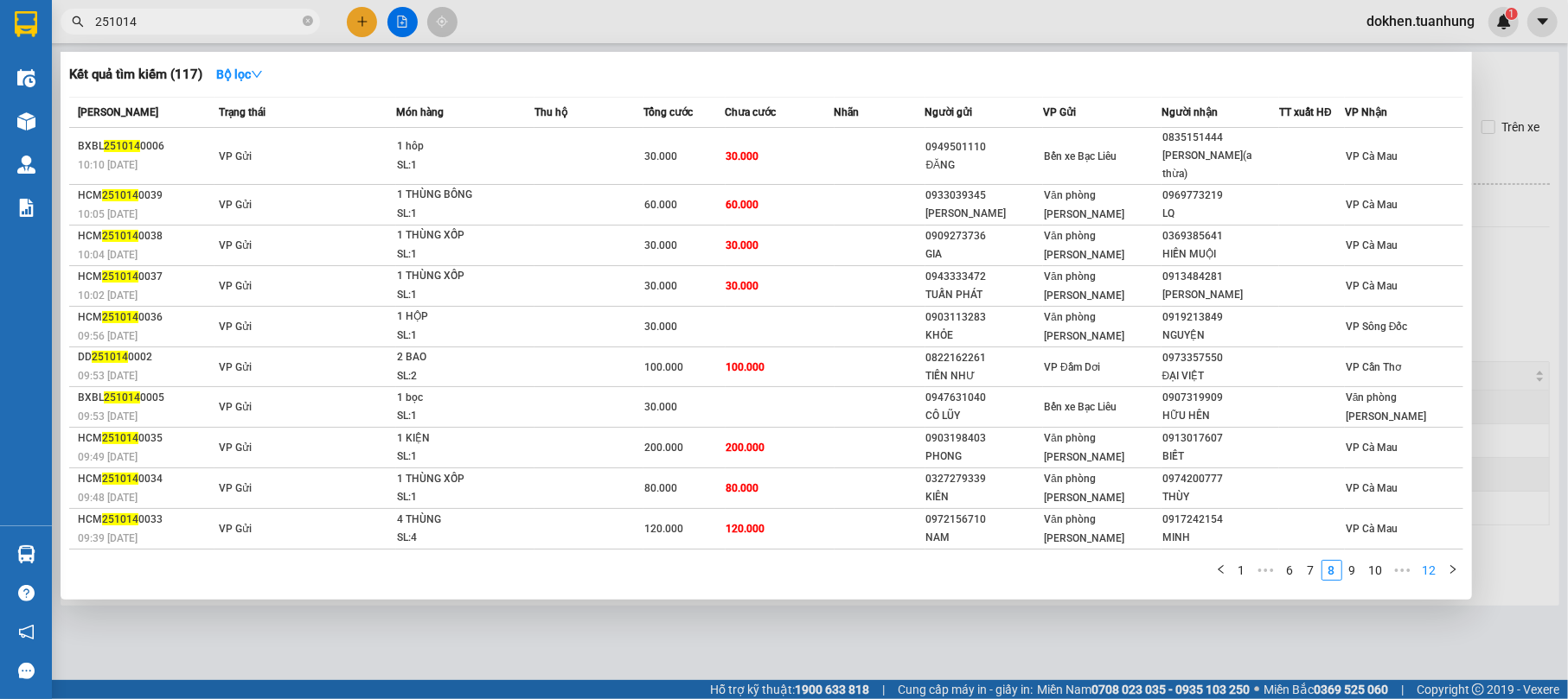
click at [1435, 562] on link "12" at bounding box center [1429, 570] width 25 height 19
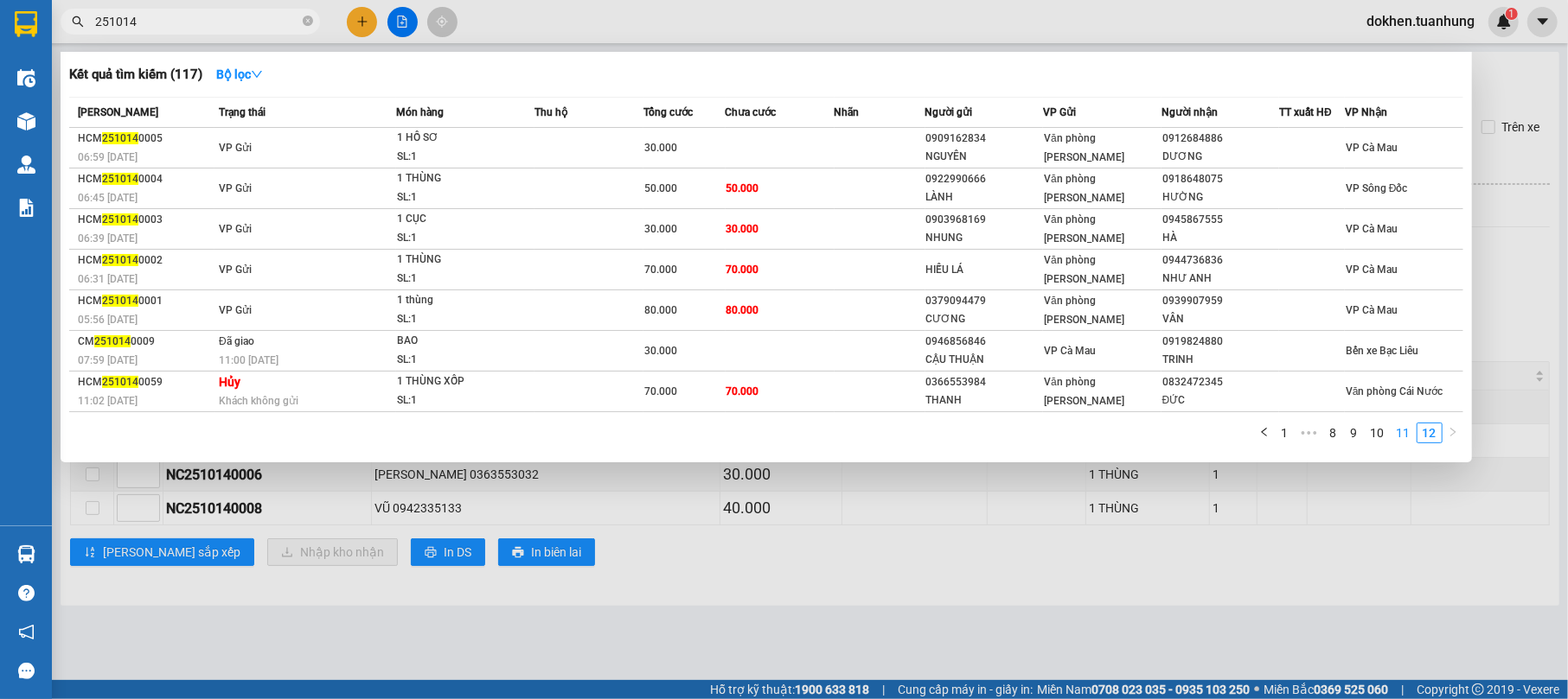
click at [1402, 434] on link "11" at bounding box center [1403, 433] width 25 height 19
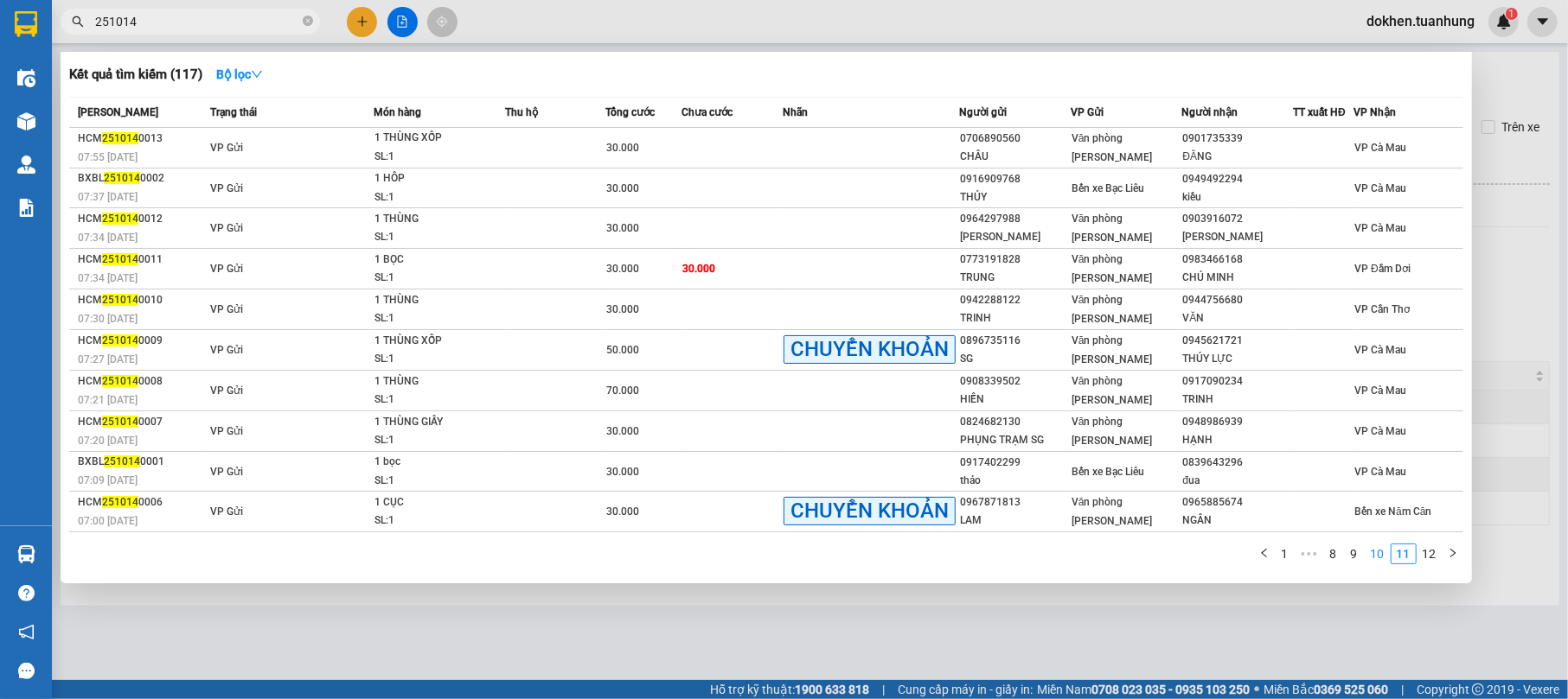
click at [1381, 558] on link "10" at bounding box center [1378, 554] width 25 height 19
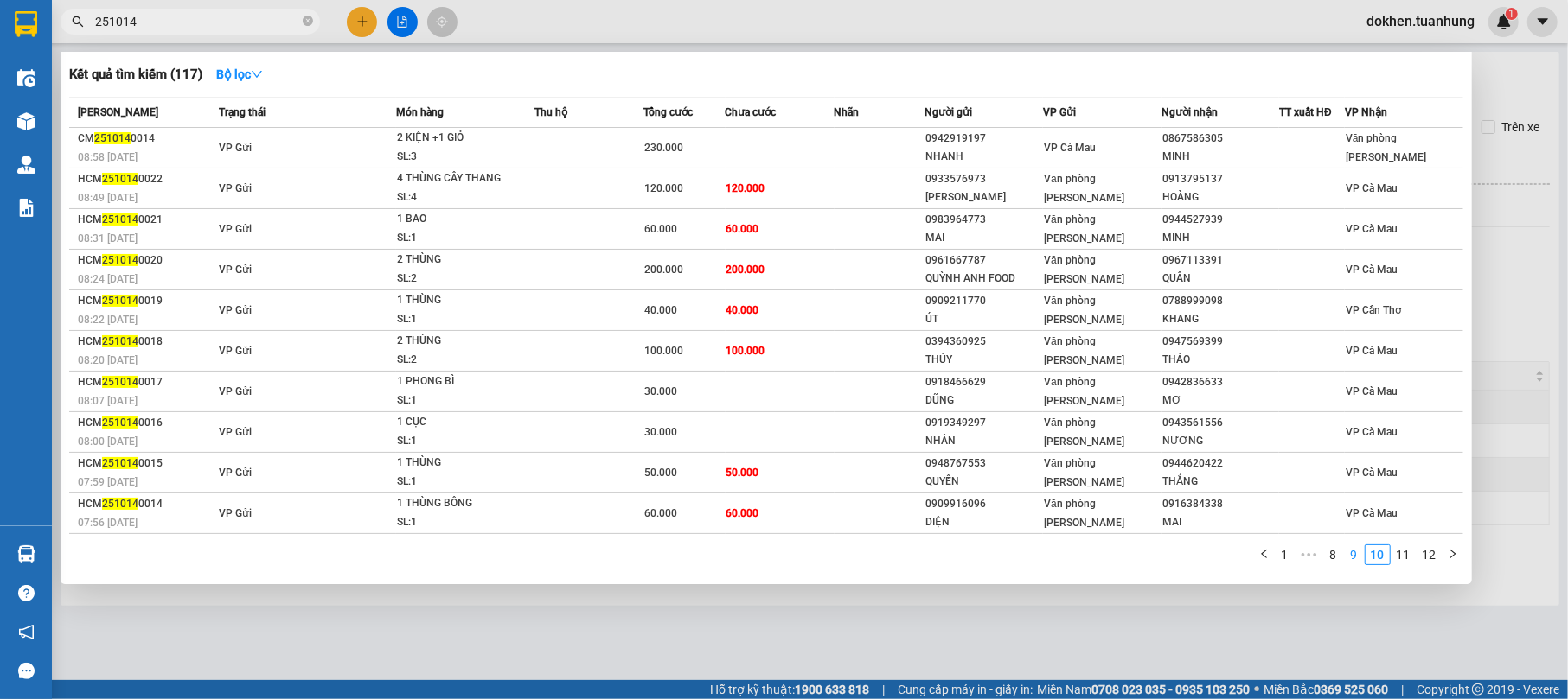
click at [1354, 550] on link "9" at bounding box center [1353, 555] width 19 height 19
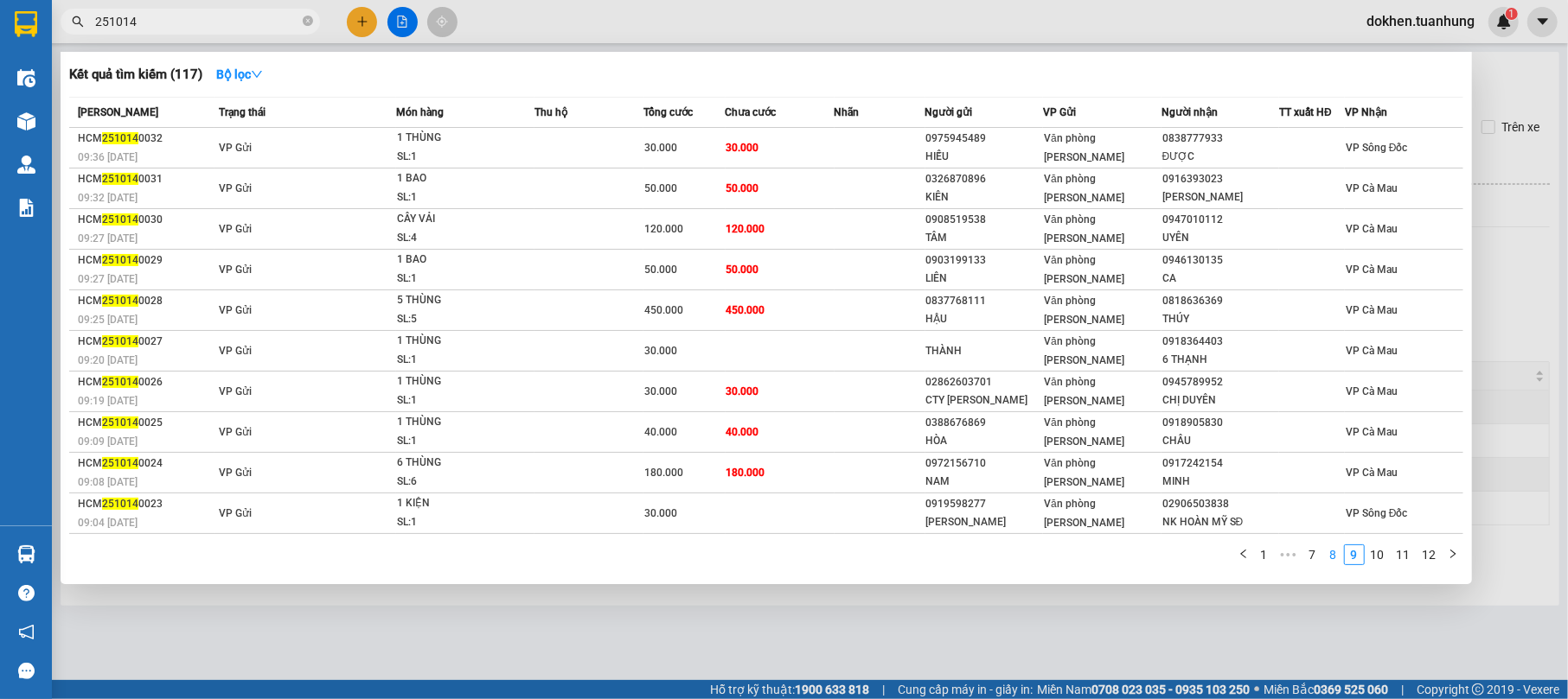
click at [1332, 554] on link "8" at bounding box center [1332, 555] width 19 height 19
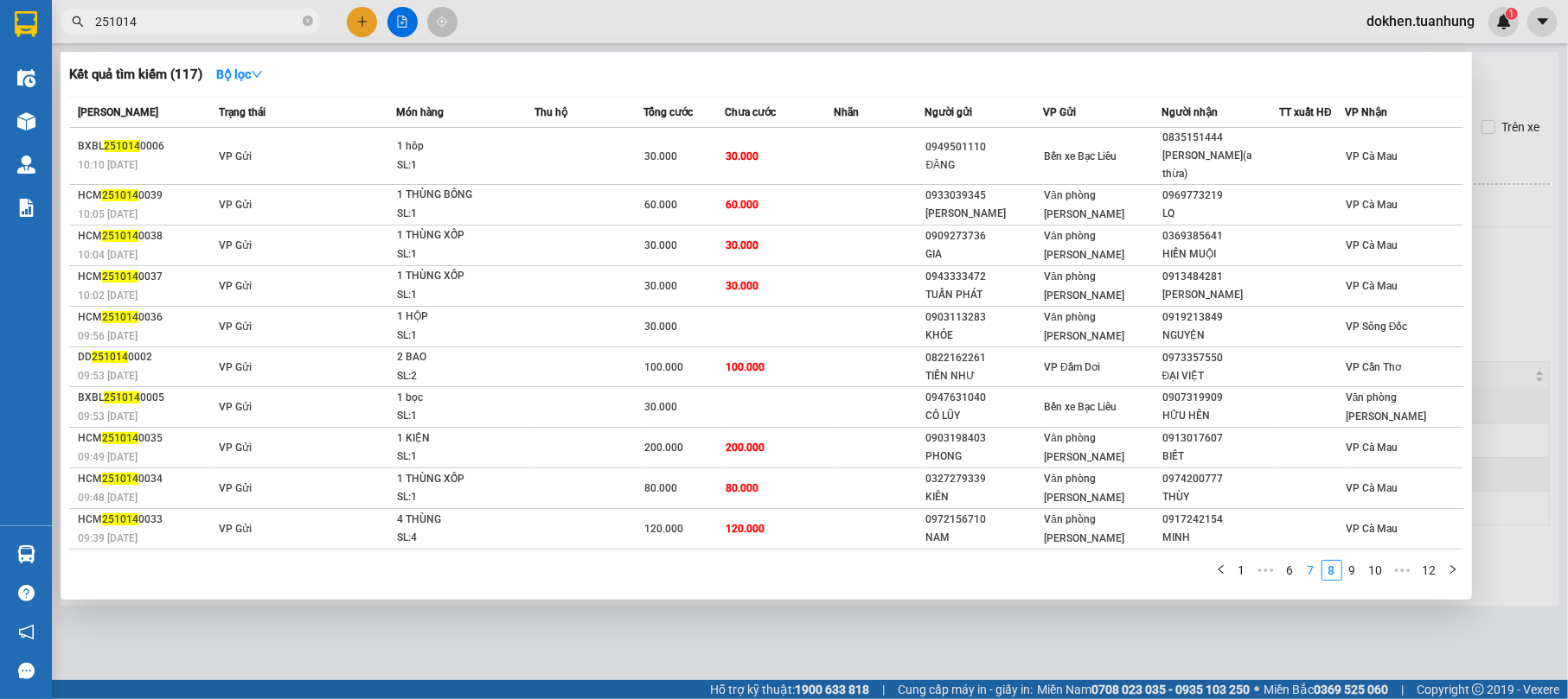
click at [1313, 562] on link "7" at bounding box center [1310, 570] width 19 height 19
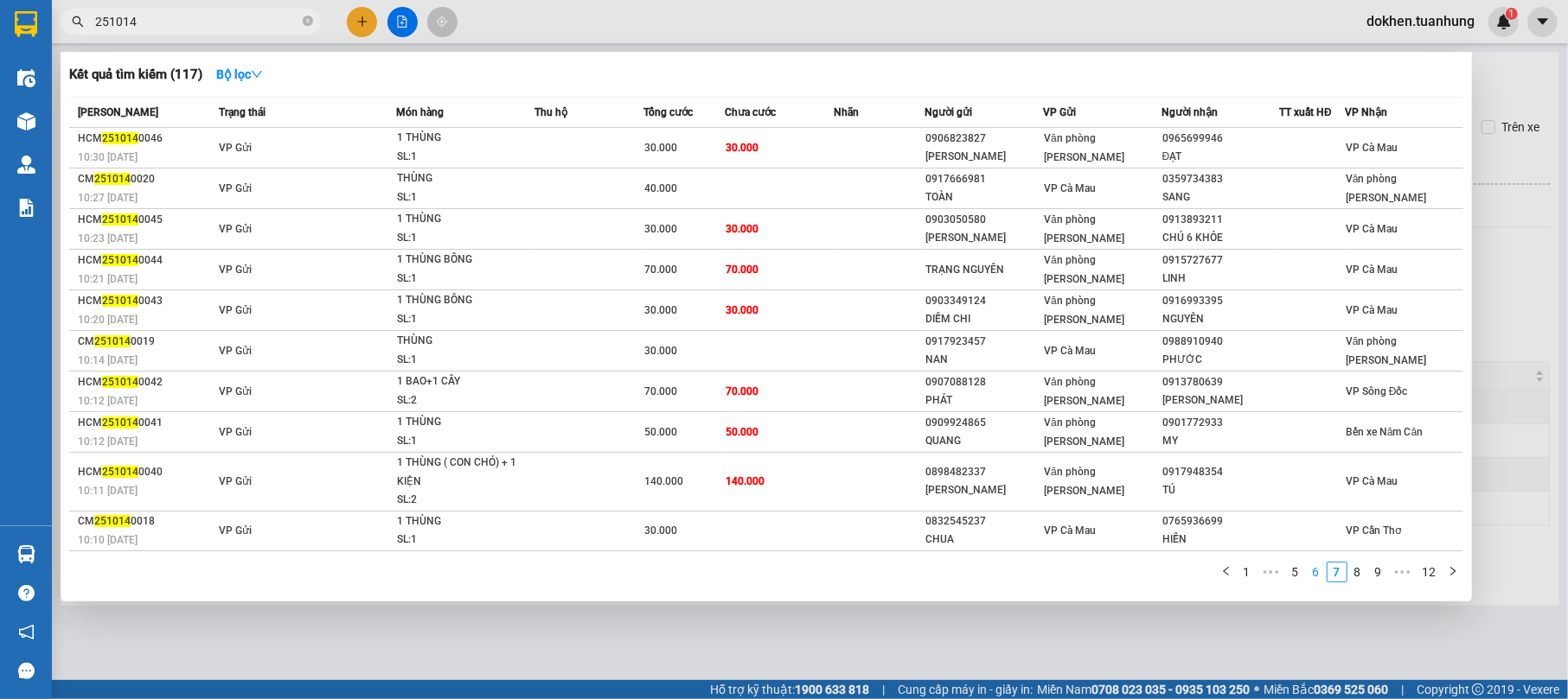
click at [1318, 565] on link "6" at bounding box center [1316, 571] width 19 height 19
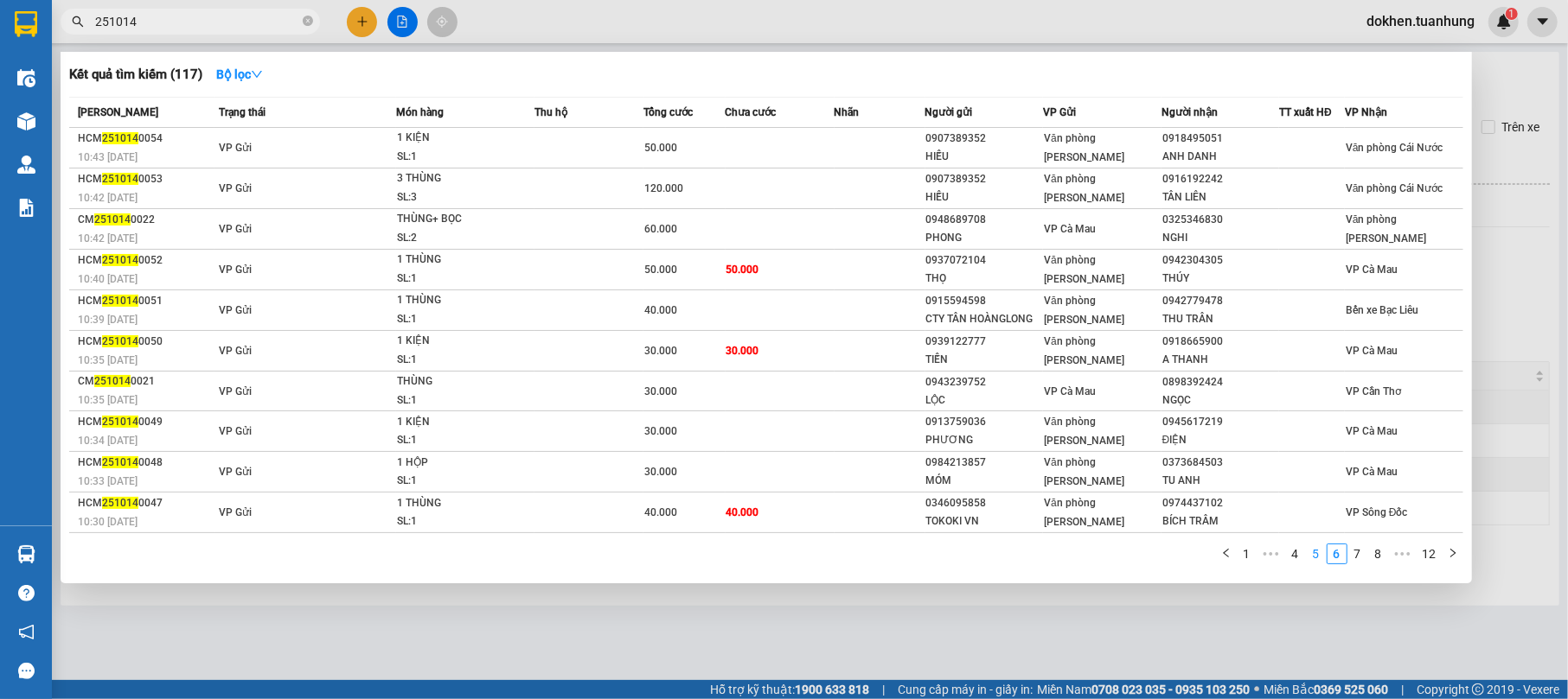
click at [1315, 547] on link "5" at bounding box center [1316, 554] width 19 height 19
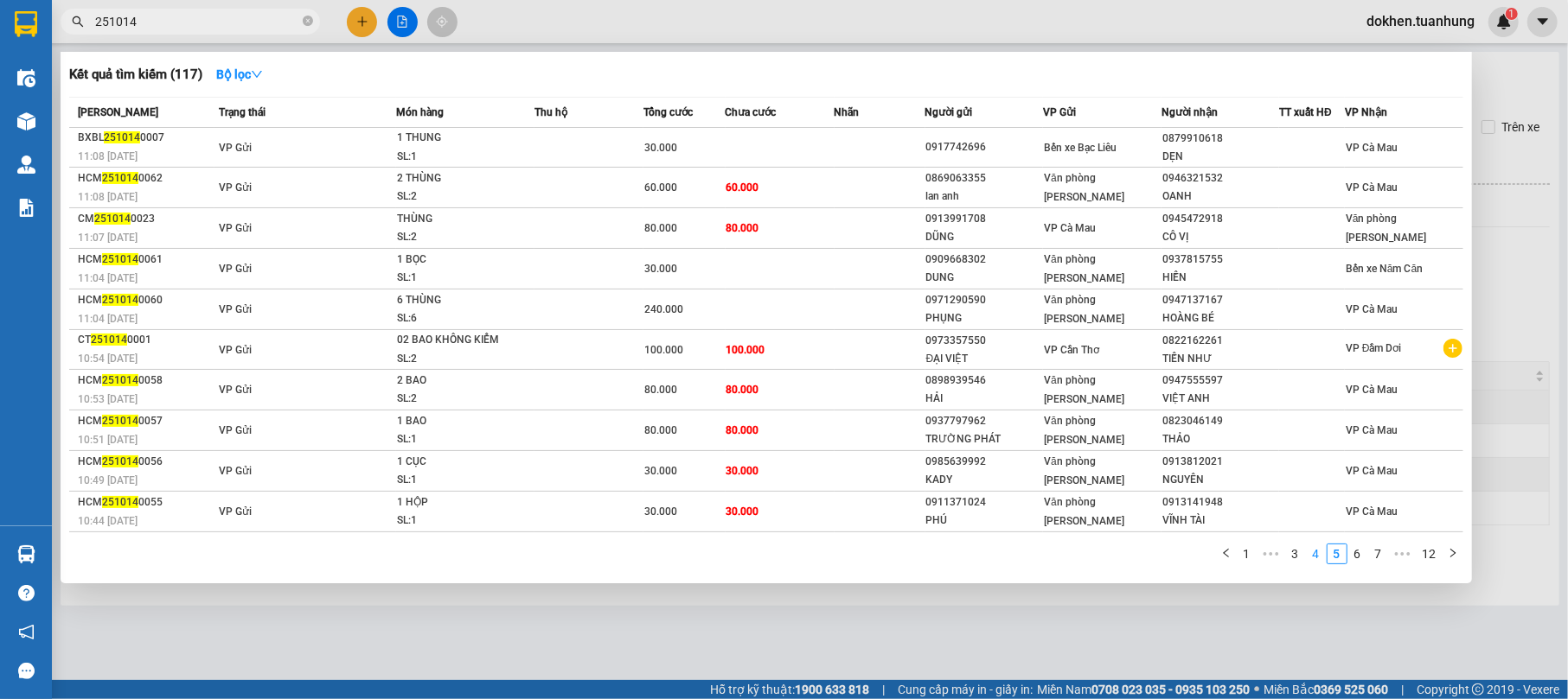
click at [1325, 555] on link "4" at bounding box center [1316, 554] width 19 height 19
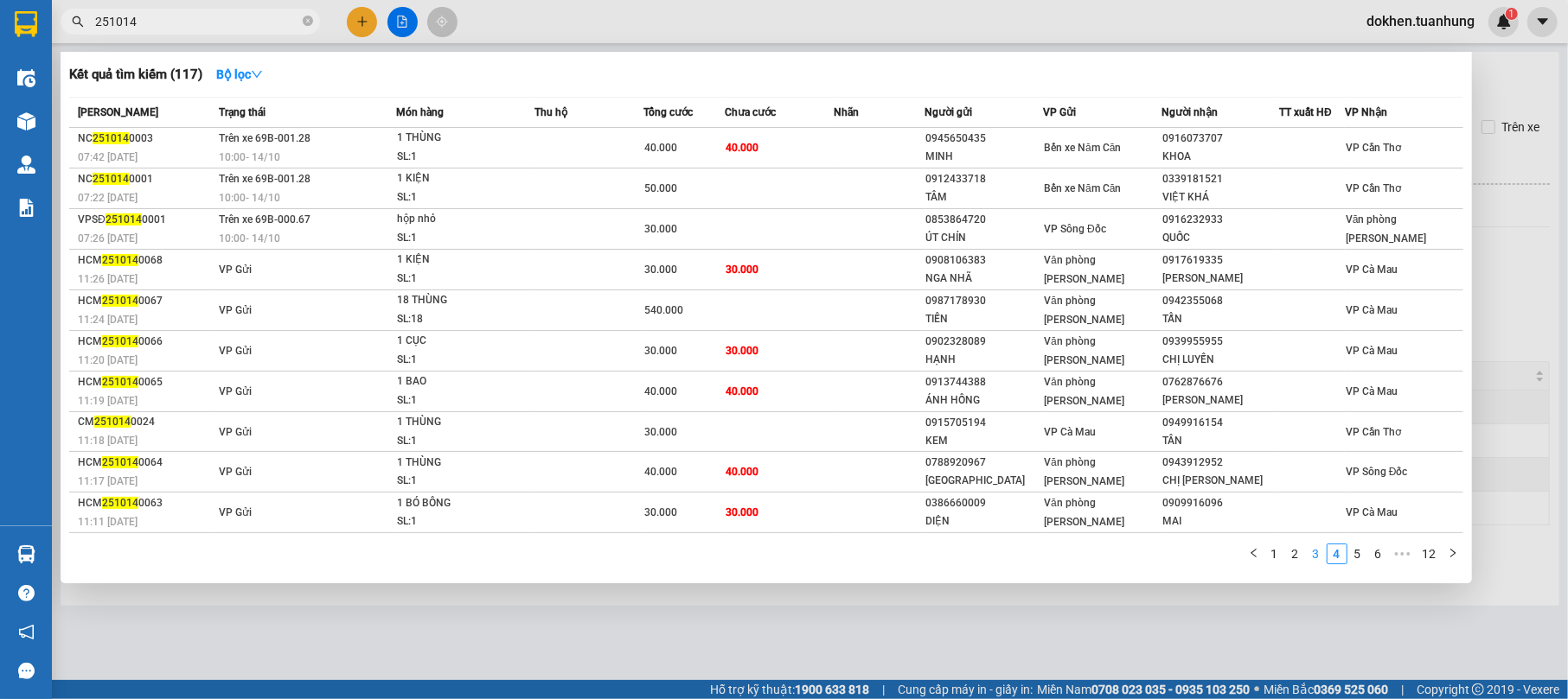
click at [1315, 555] on link "3" at bounding box center [1316, 554] width 19 height 19
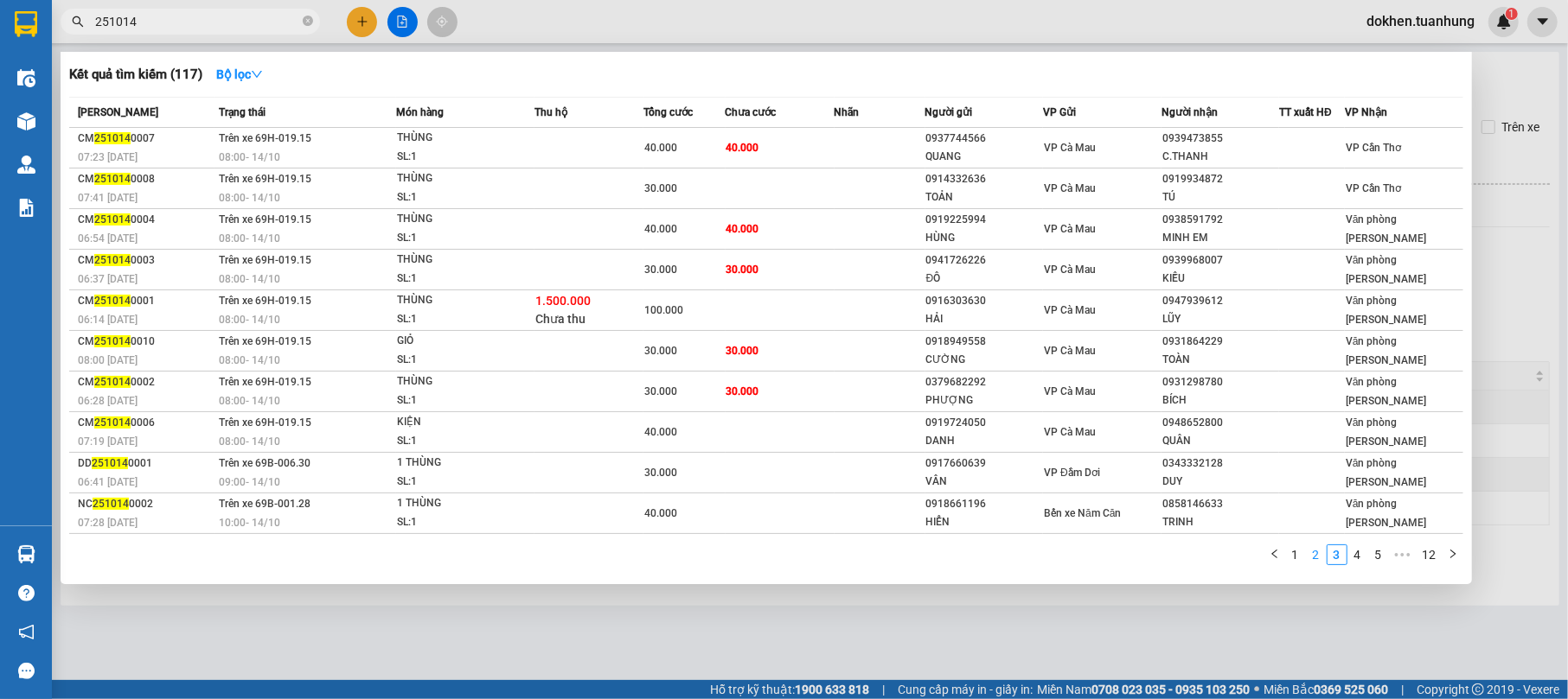
click at [1315, 548] on link "2" at bounding box center [1316, 555] width 19 height 19
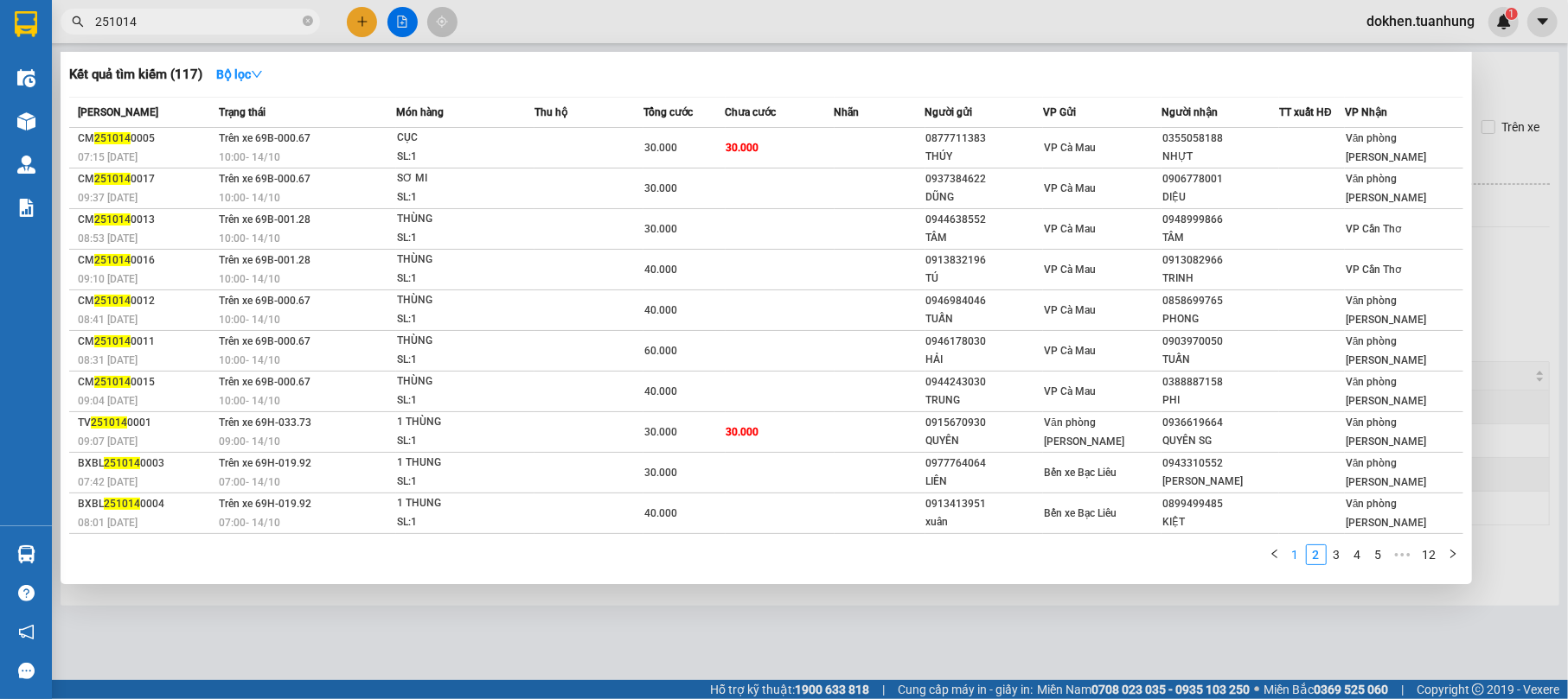
click at [1293, 550] on link "1" at bounding box center [1295, 555] width 19 height 19
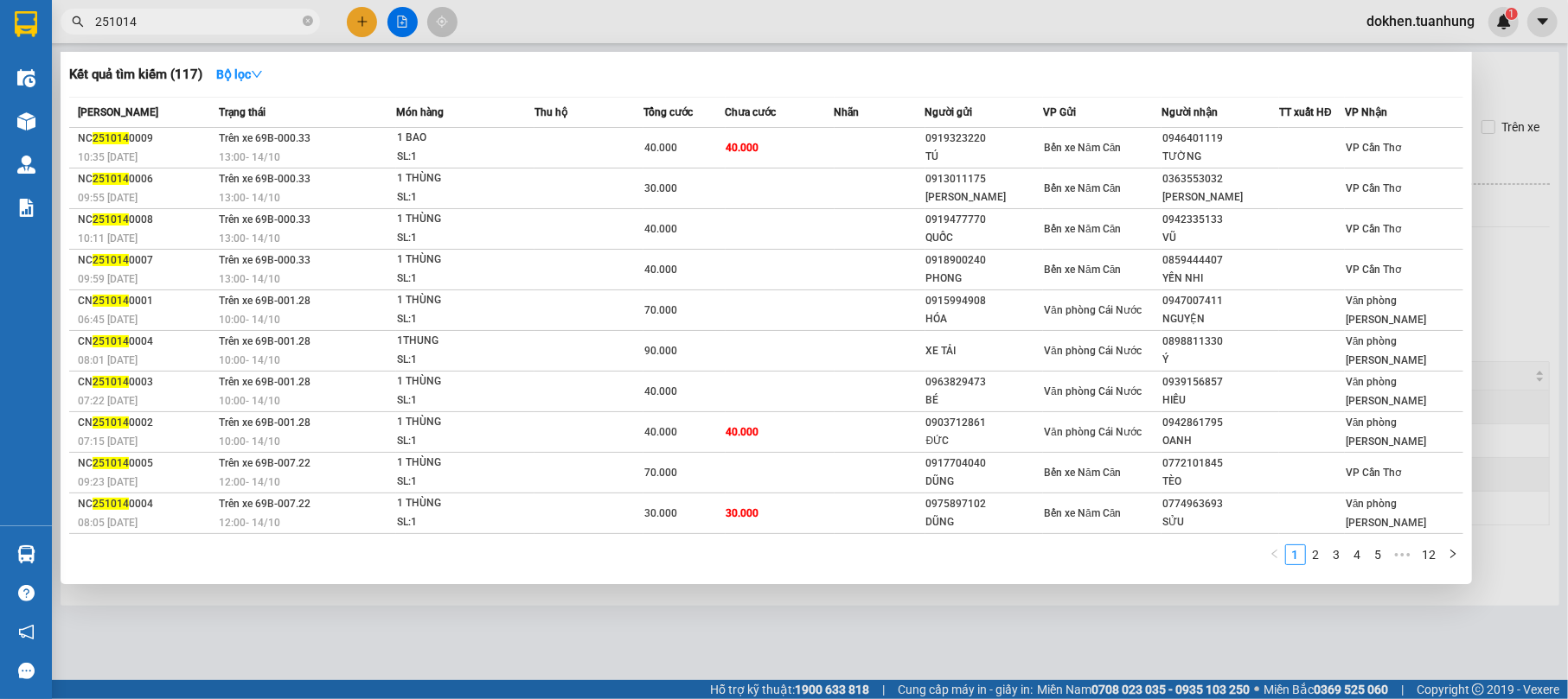
click at [1520, 296] on div at bounding box center [784, 350] width 1568 height 699
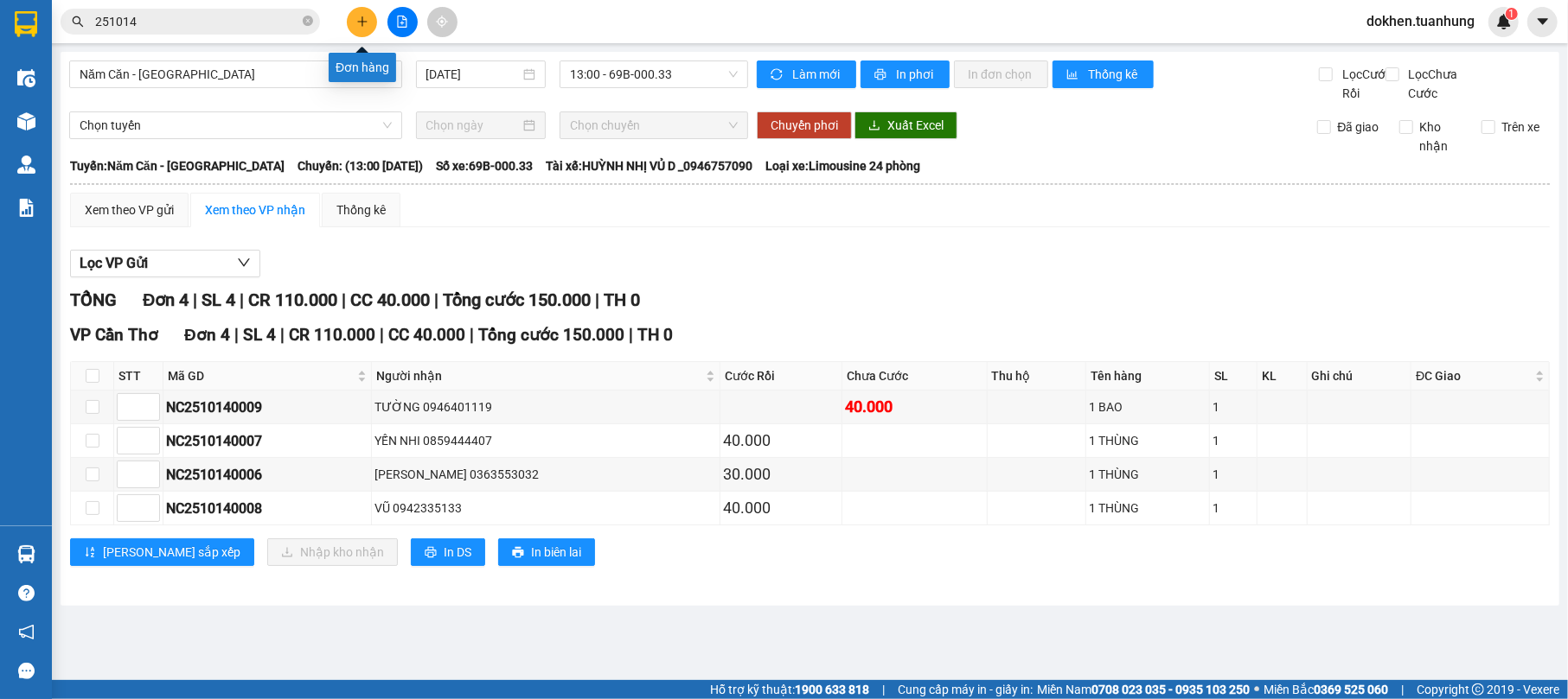
click at [356, 16] on icon "plus" at bounding box center [362, 22] width 12 height 12
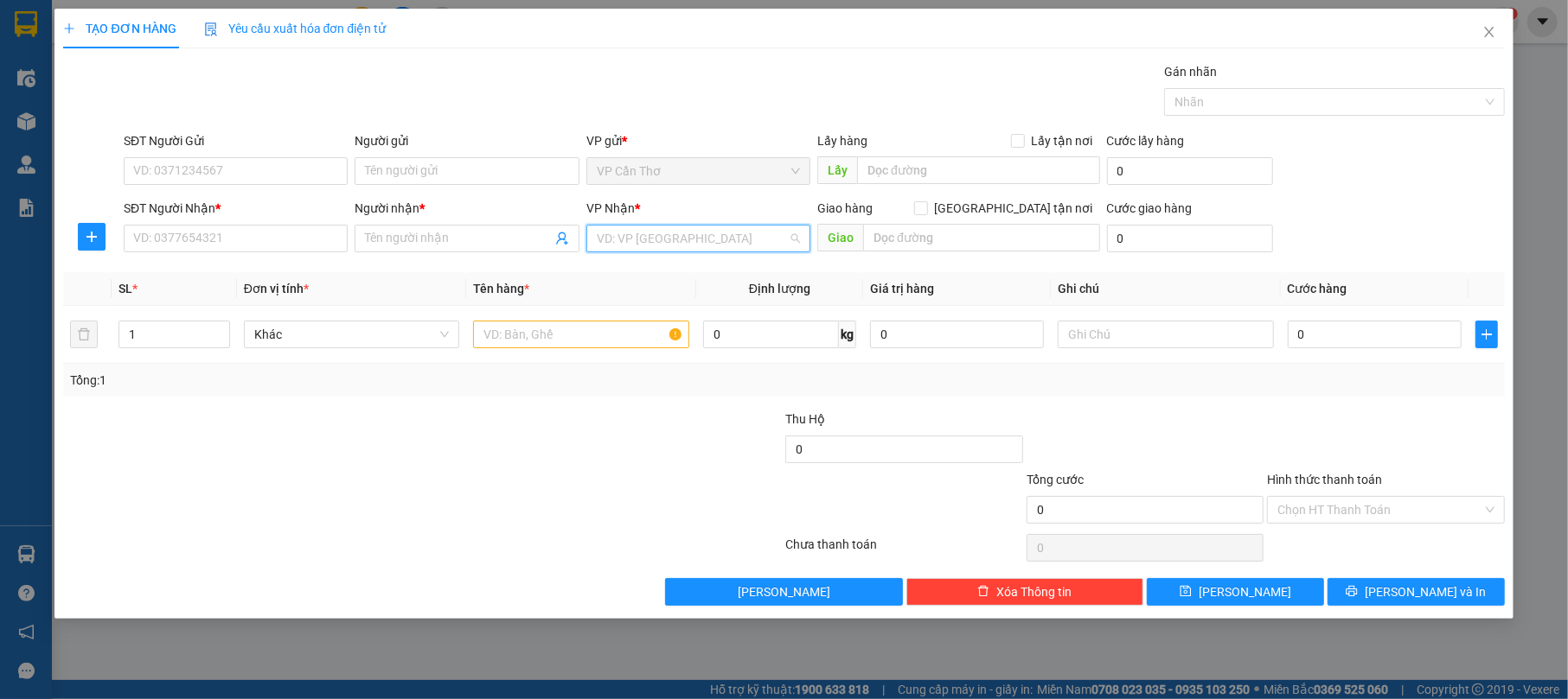
click at [763, 239] on input "search" at bounding box center [692, 239] width 191 height 26
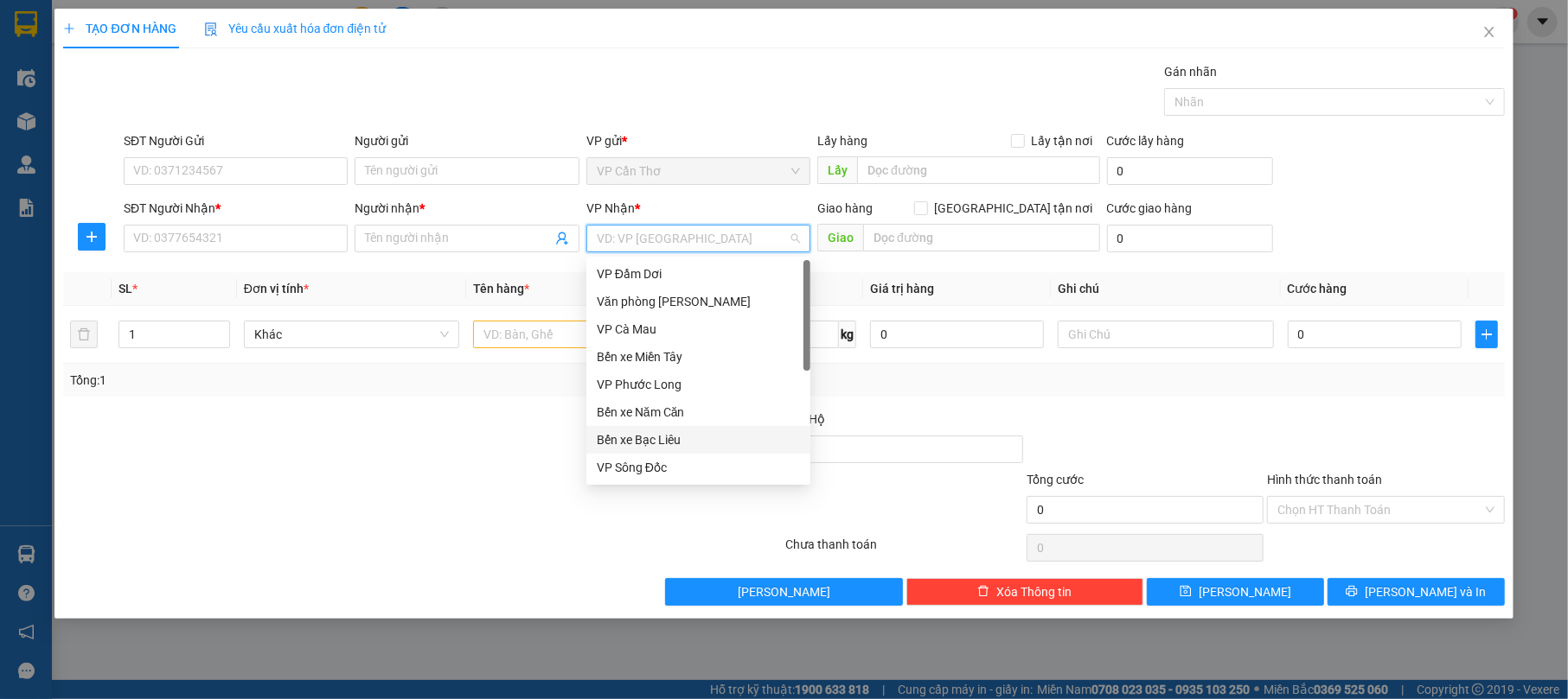
click at [741, 441] on div "Bến xe Bạc Liêu" at bounding box center [698, 440] width 203 height 19
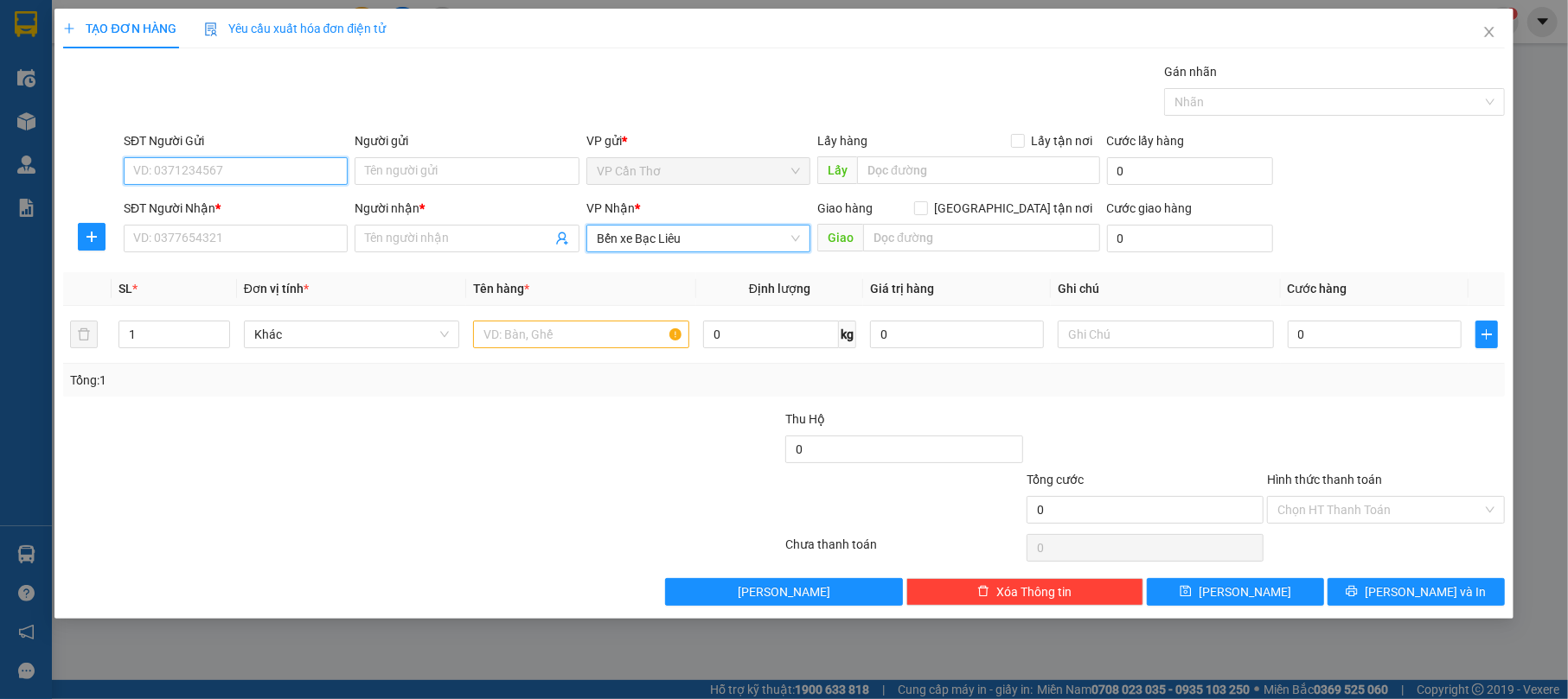
click at [311, 178] on input "SĐT Người Gửi" at bounding box center [236, 171] width 224 height 27
type input "0387909287"
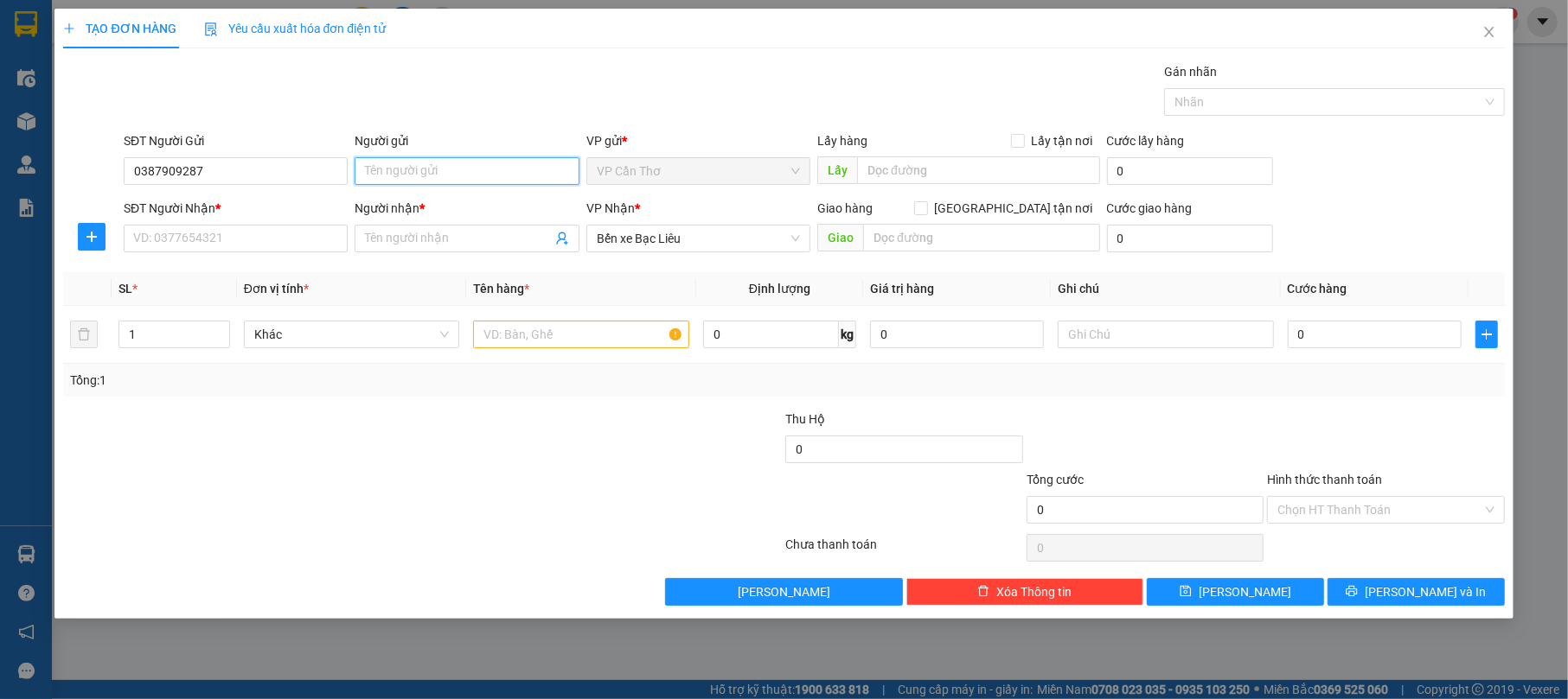
click at [396, 175] on input "Người gửi" at bounding box center [466, 171] width 224 height 27
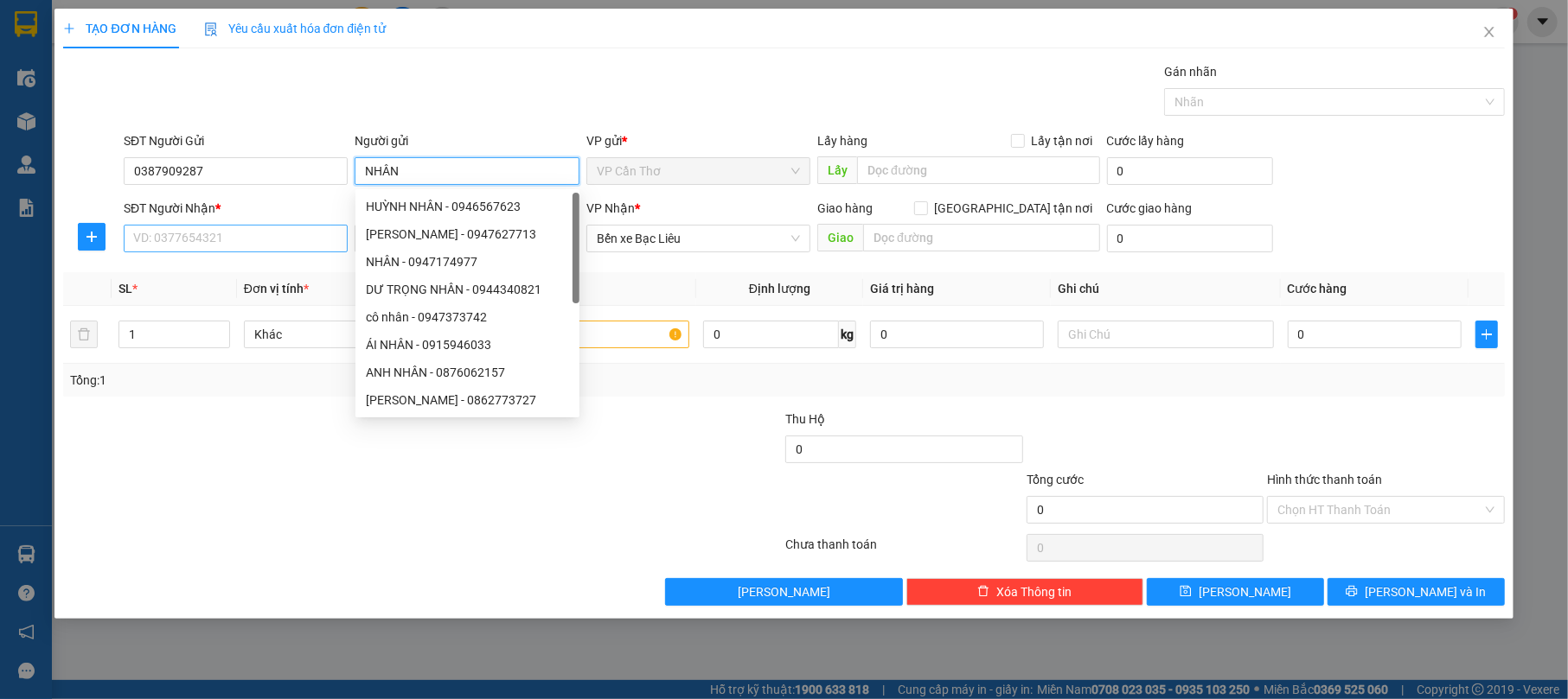
type input "NHÂN"
click at [152, 242] on input "SĐT Người Nhận *" at bounding box center [236, 239] width 224 height 27
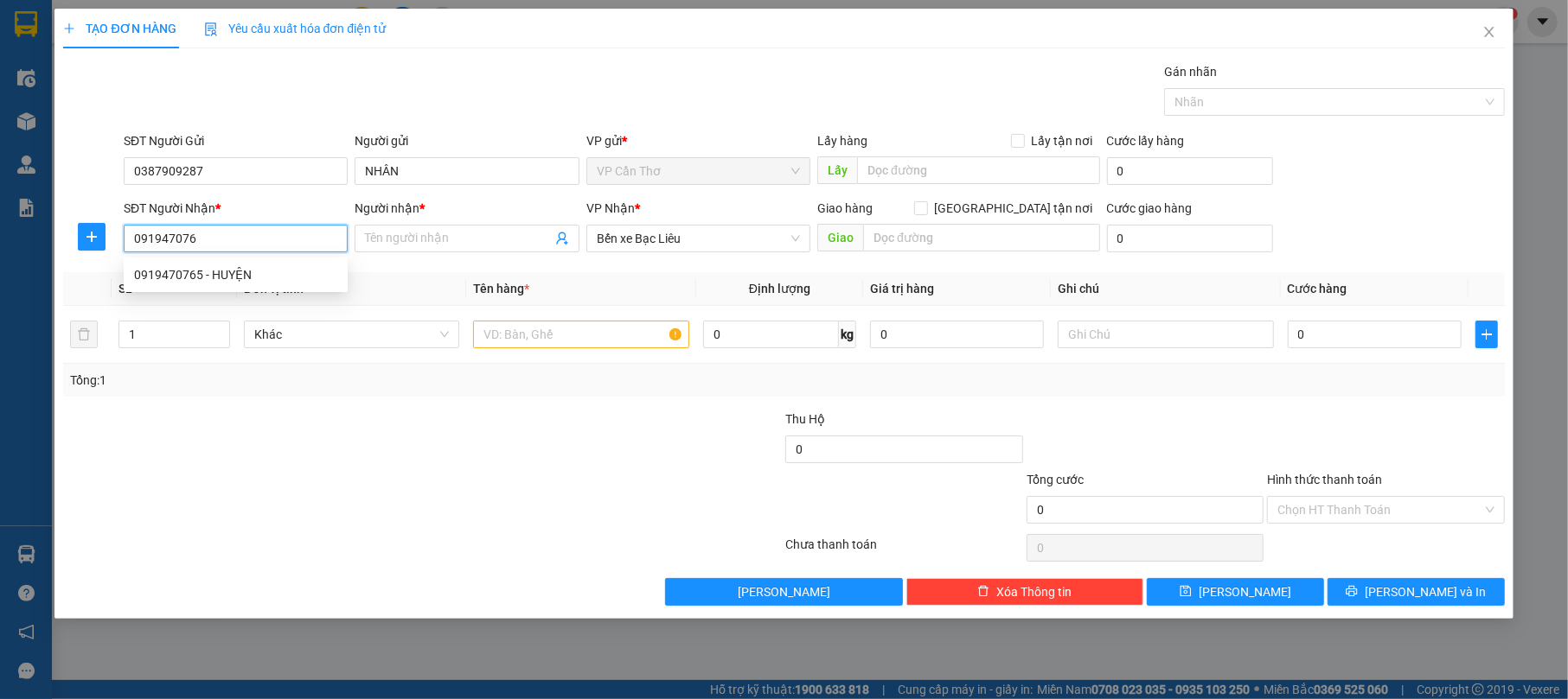
type input "0919470765"
click at [287, 270] on div "0919470765 - HUYỆN" at bounding box center [236, 274] width 203 height 19
type input "HUYỆN"
type input "0919470765"
click at [545, 341] on input "text" at bounding box center [581, 335] width 216 height 27
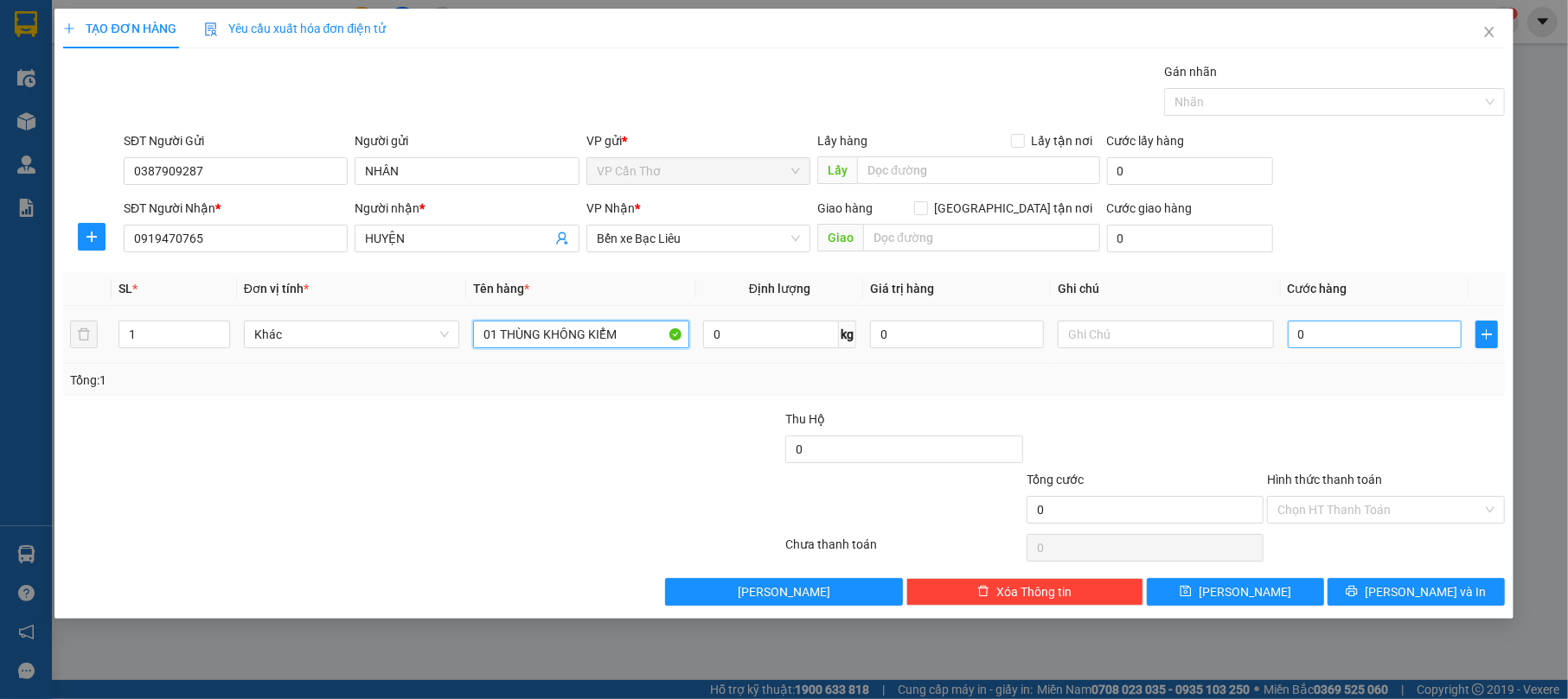
type input "01 THÙNG KHÔNG KIỂM"
click at [1301, 337] on input "0" at bounding box center [1374, 335] width 174 height 27
type input "1"
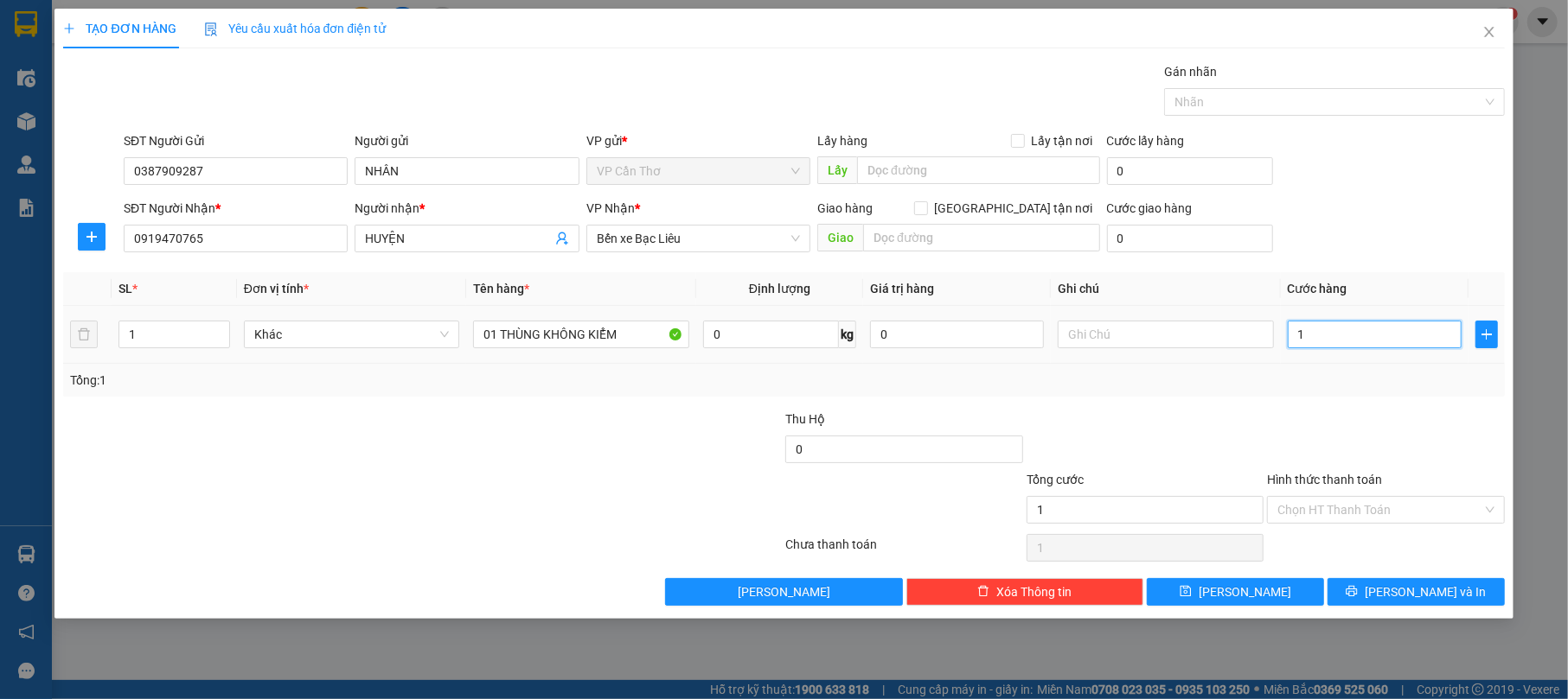
type input "10"
type input "100"
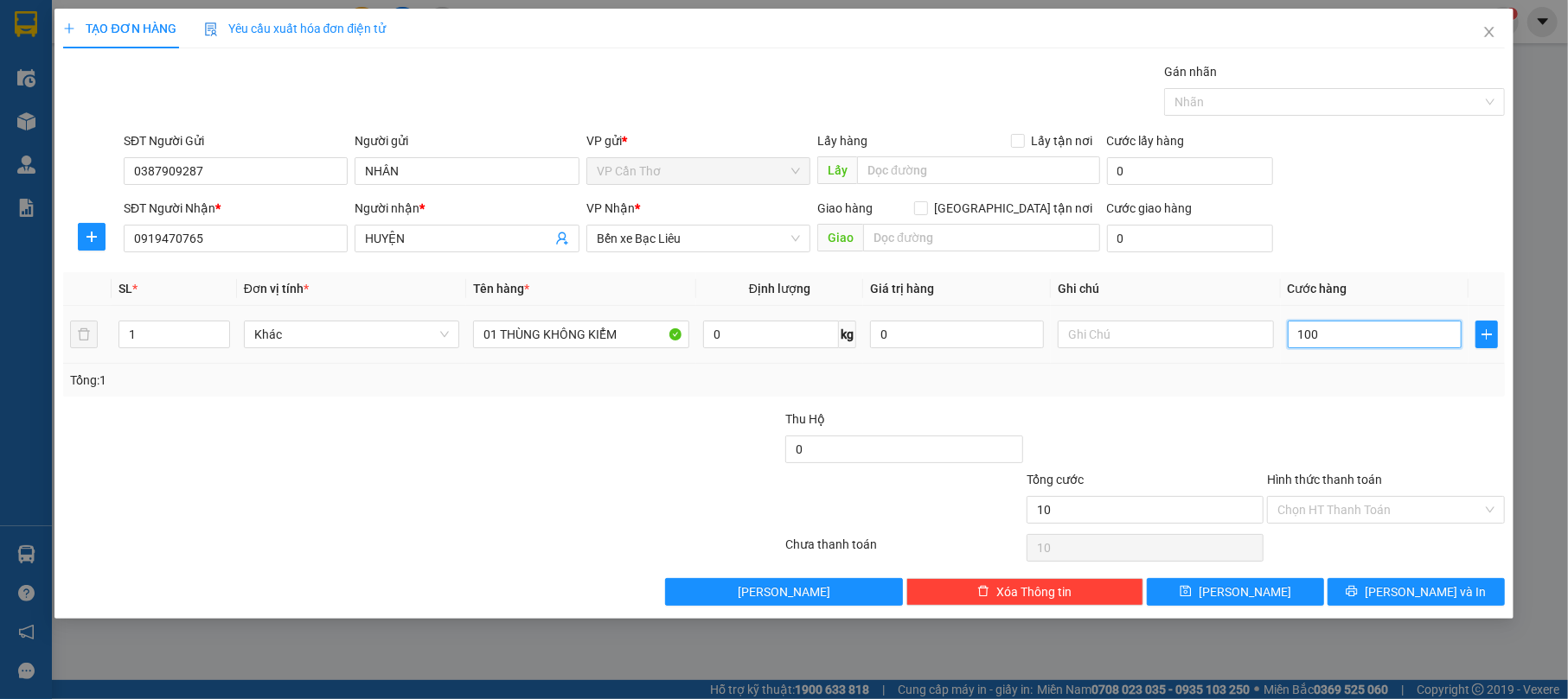
type input "100"
type input "1.000"
type input "10.000"
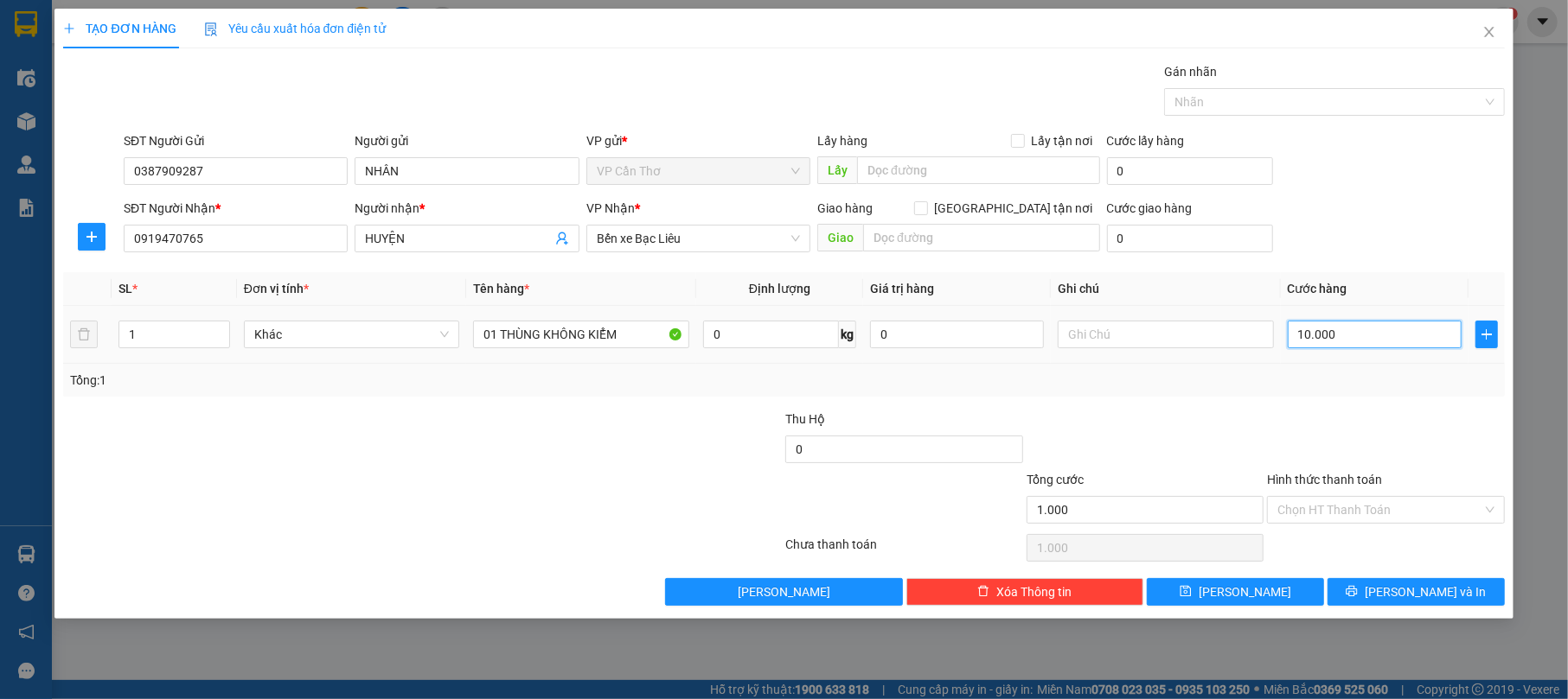
type input "10.000"
type input "100.000"
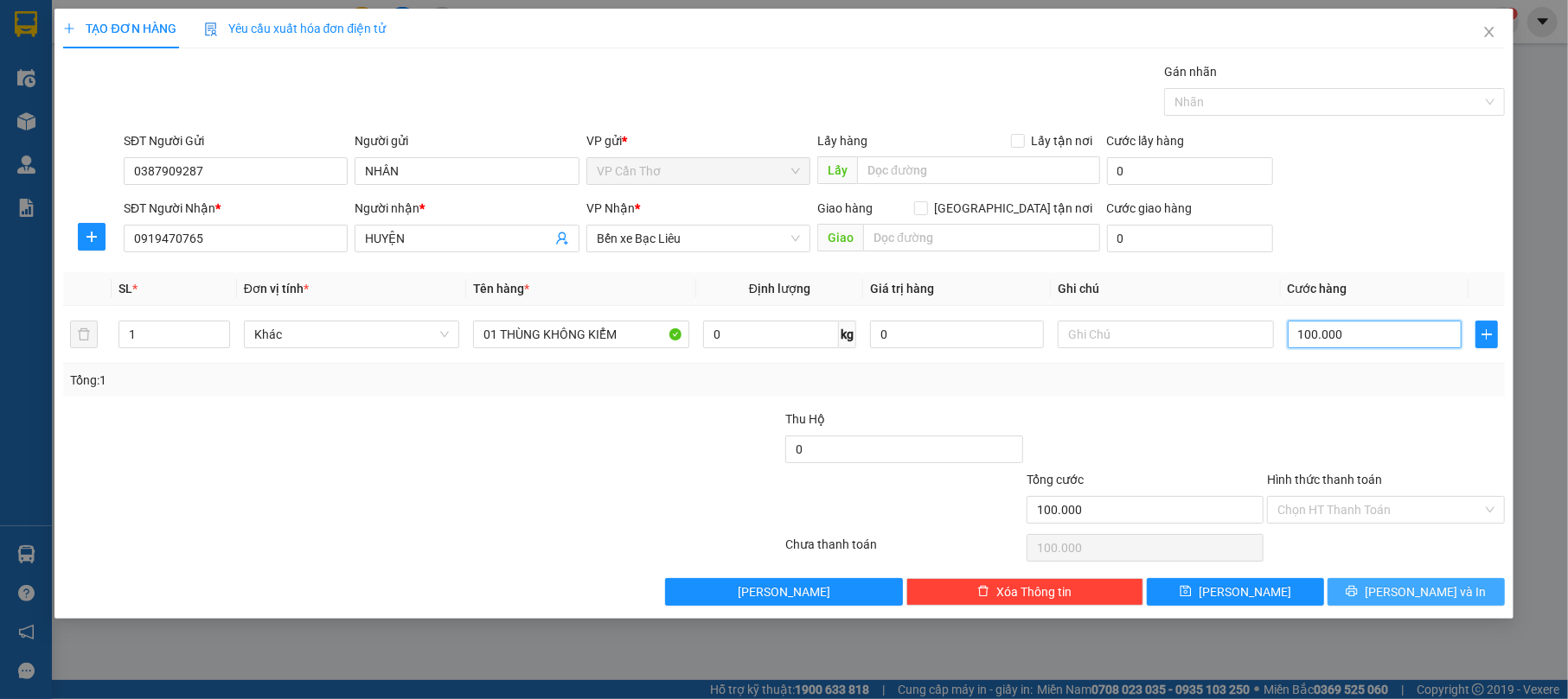
type input "100.000"
click at [1439, 592] on span "[PERSON_NAME] và In" at bounding box center [1425, 592] width 121 height 19
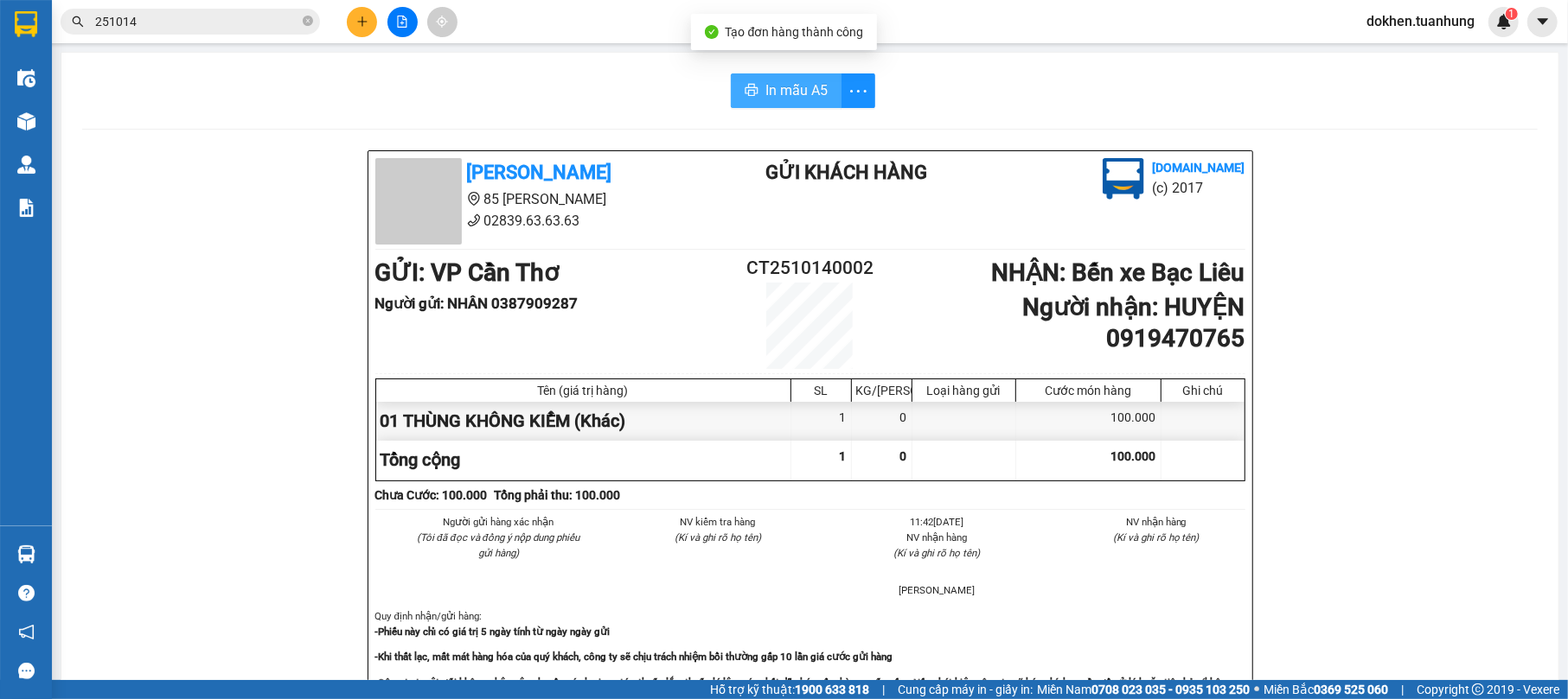
click at [800, 81] on span "In mẫu A5" at bounding box center [795, 90] width 62 height 22
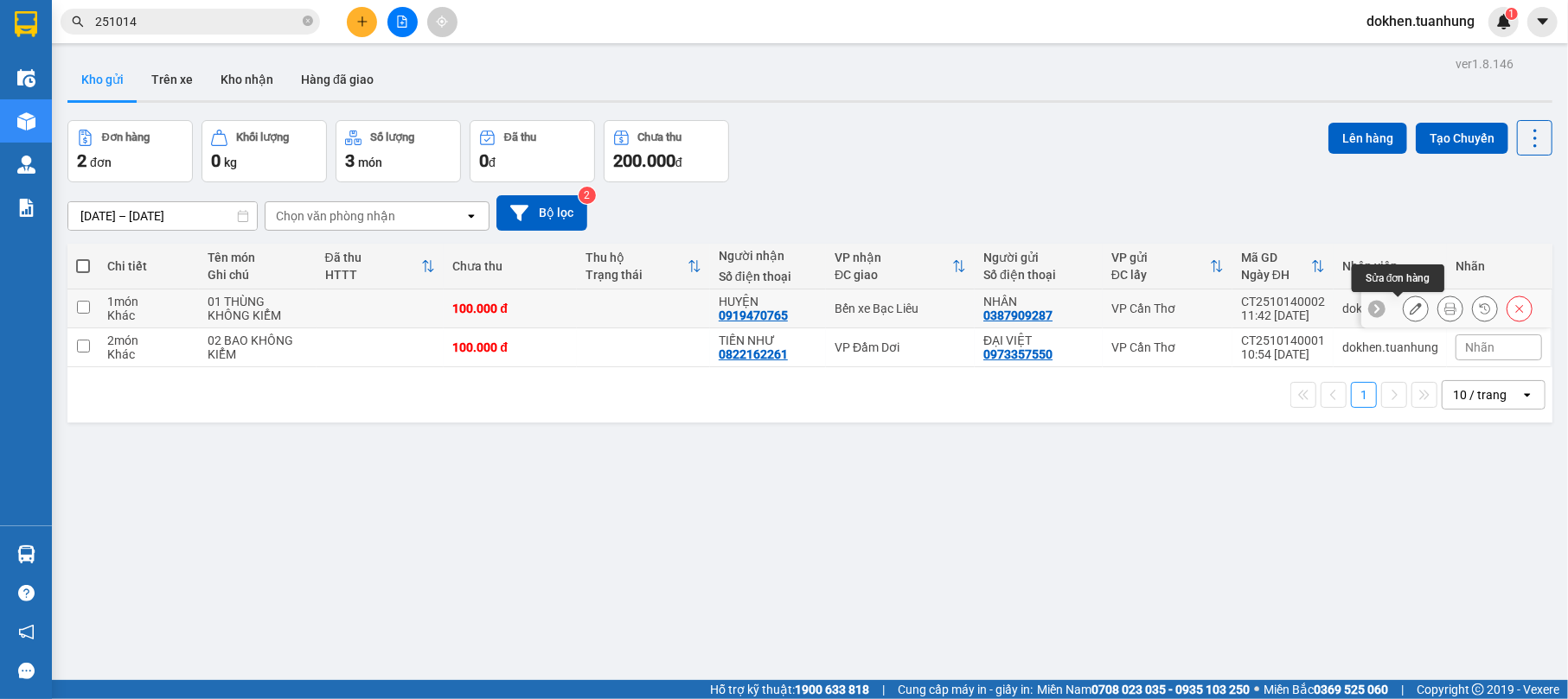
click at [1409, 311] on icon at bounding box center [1415, 308] width 12 height 12
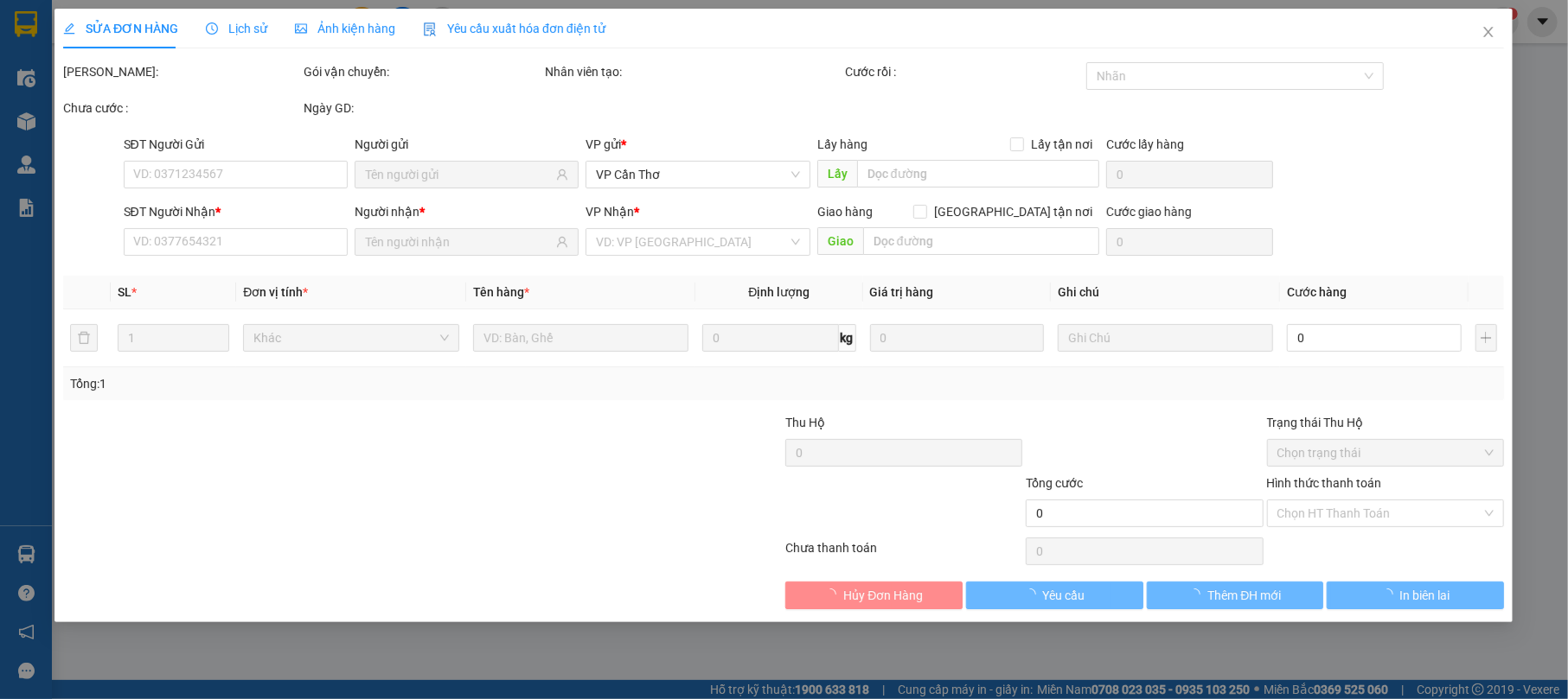
type input "0387909287"
type input "0919470765"
type input "100.000"
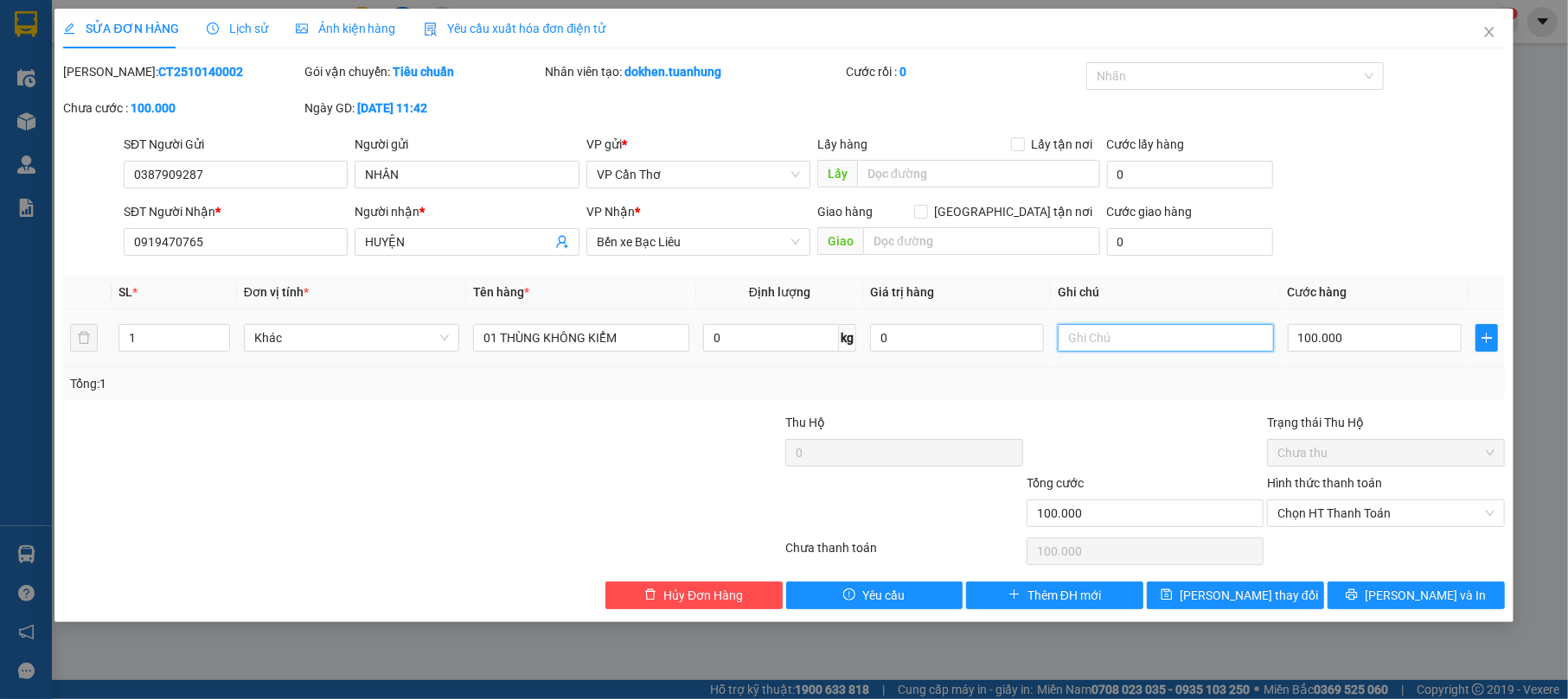
click at [1101, 343] on input "text" at bounding box center [1165, 338] width 216 height 27
type input "KHÔNG BAO CHẾT"
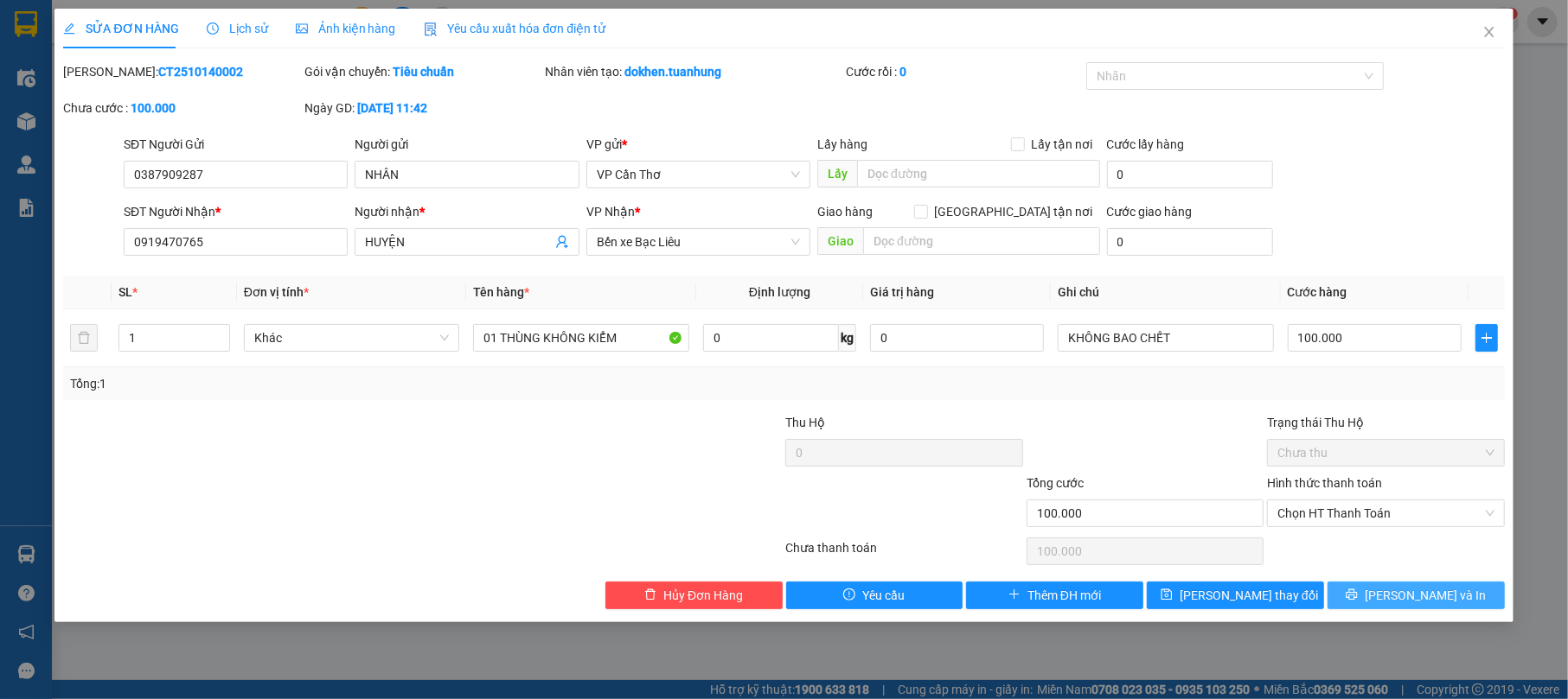
click at [1358, 602] on button "[PERSON_NAME] và In" at bounding box center [1416, 596] width 178 height 27
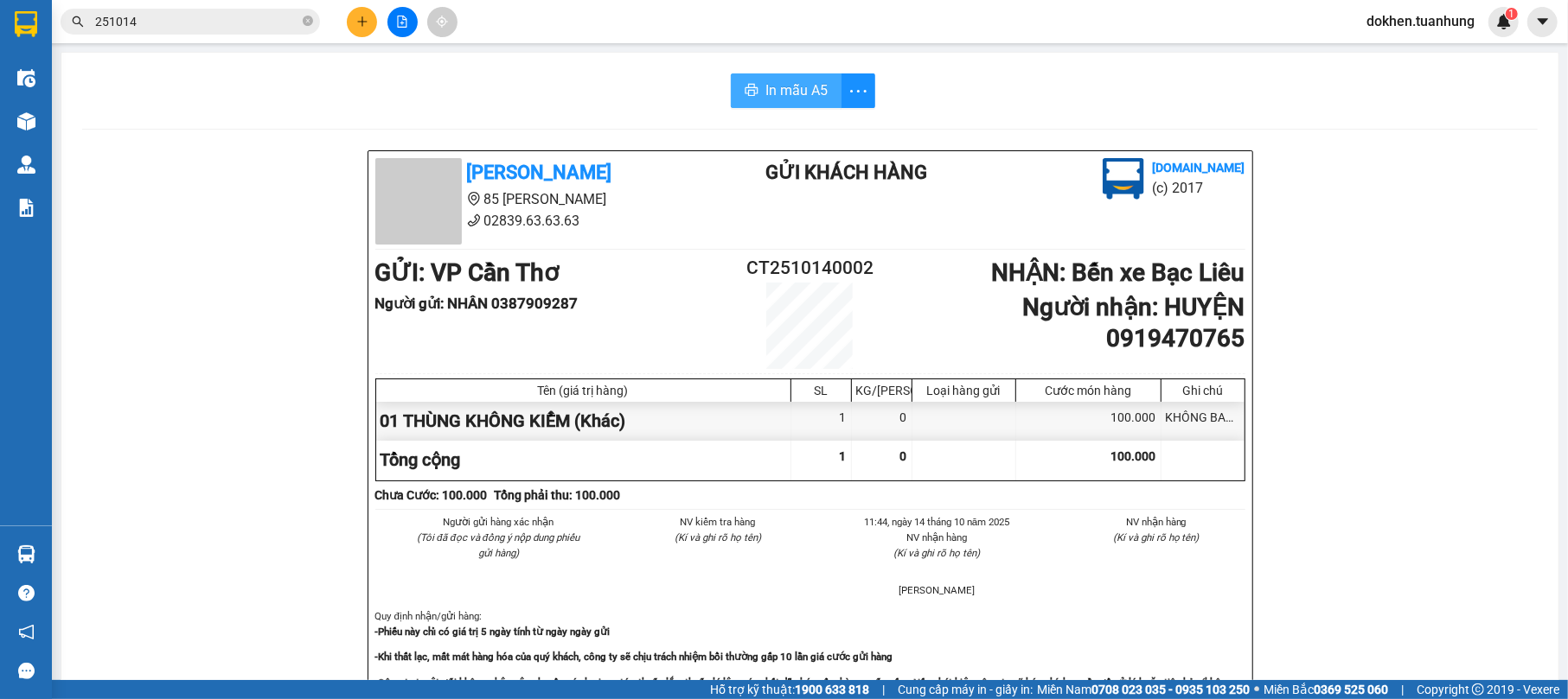
click at [780, 84] on span "In mẫu A5" at bounding box center [795, 90] width 62 height 22
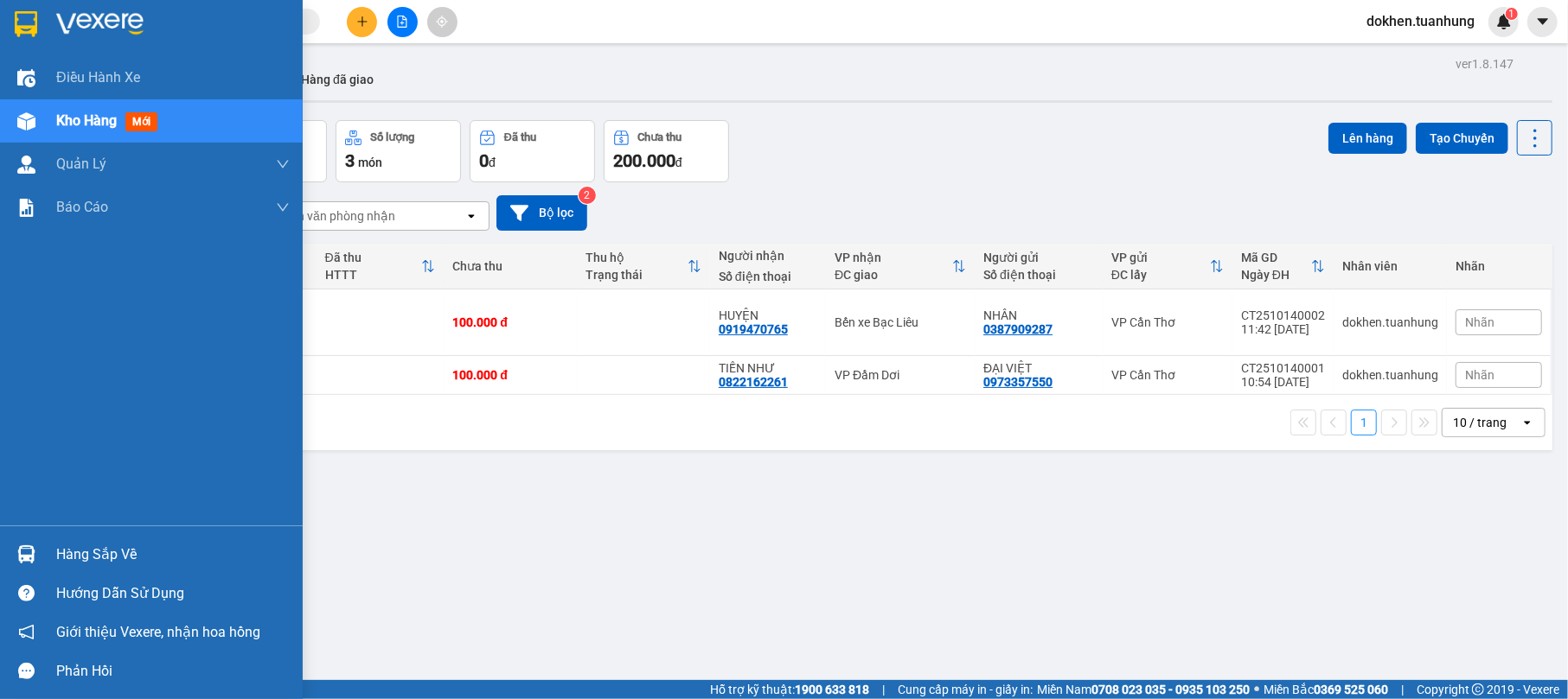
click at [77, 558] on div "Hàng sắp về" at bounding box center [173, 555] width 234 height 26
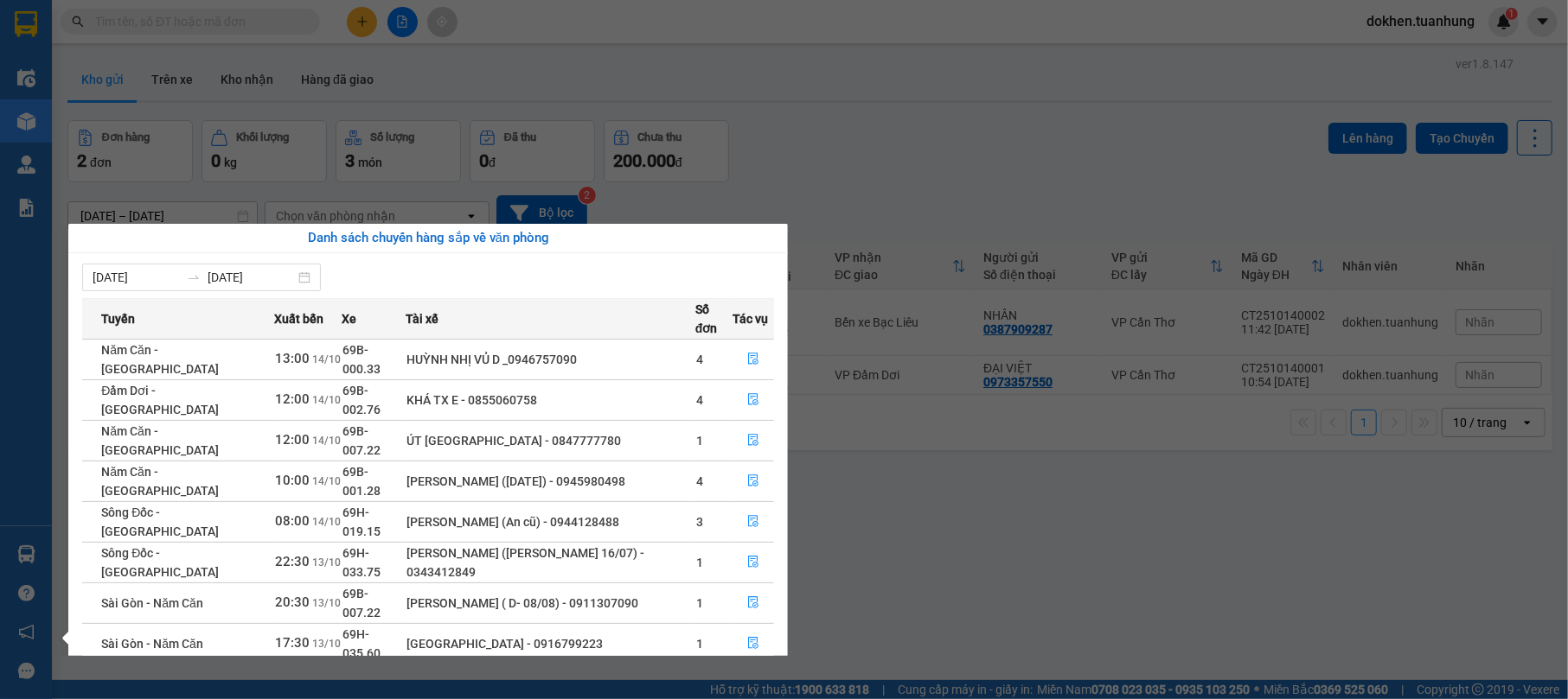
click at [967, 550] on section "Kết quả tìm kiếm ( 0 ) Bộ lọc No Data dokhen.tuanhung 1 Điều hành xe Kho hàng m…" at bounding box center [784, 350] width 1568 height 699
